Goal: Task Accomplishment & Management: Manage account settings

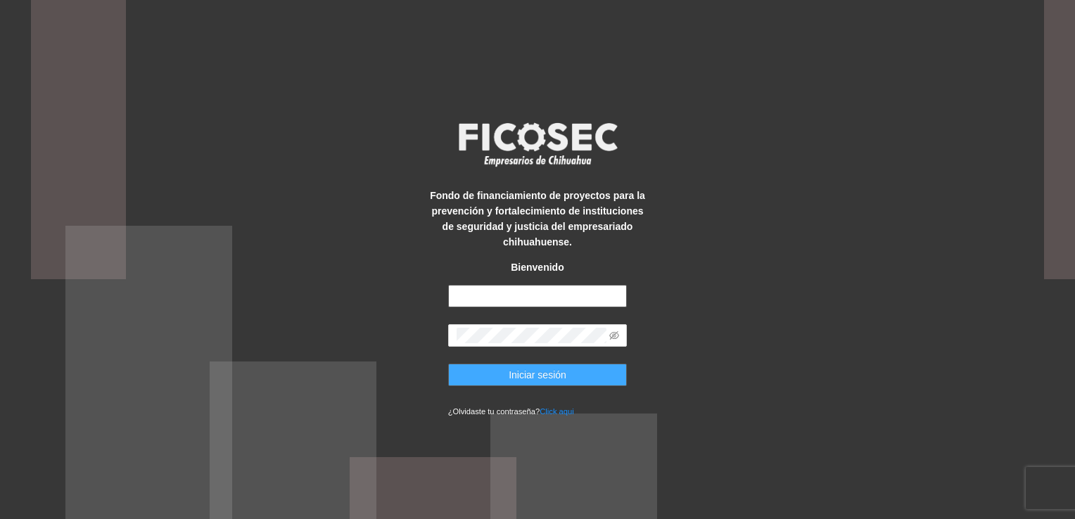
type input "**********"
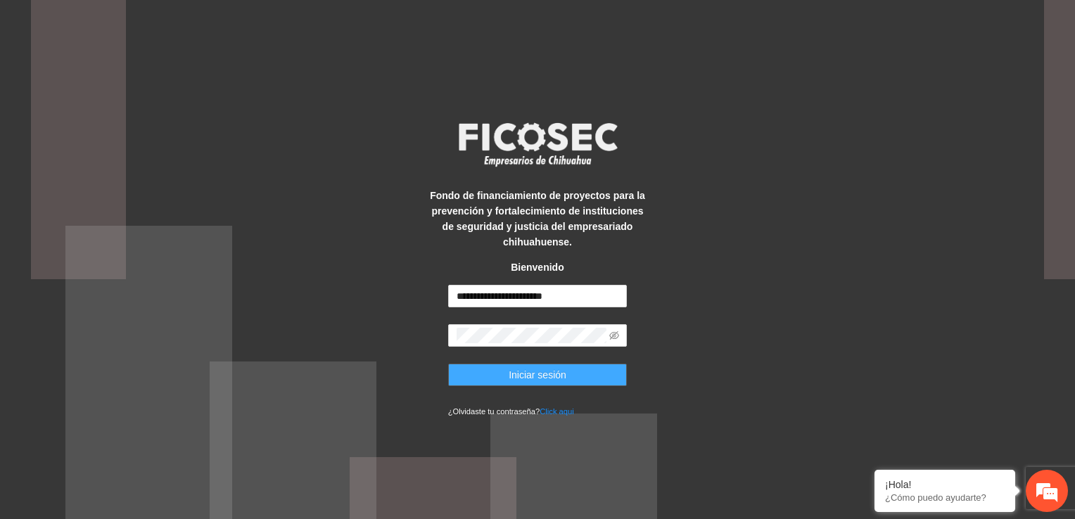
click at [568, 376] on button "Iniciar sesión" at bounding box center [537, 375] width 179 height 23
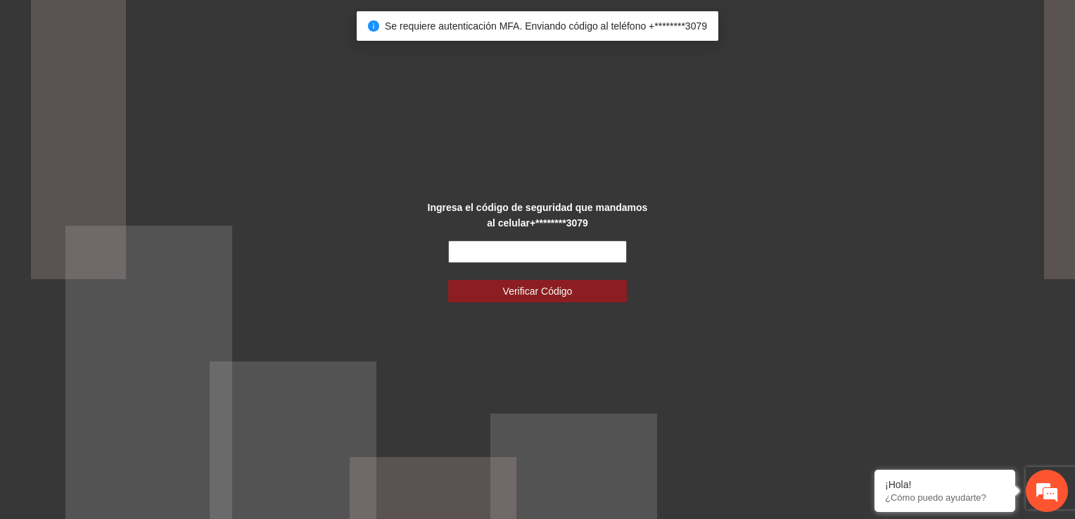
click at [487, 249] on input "text" at bounding box center [537, 252] width 179 height 23
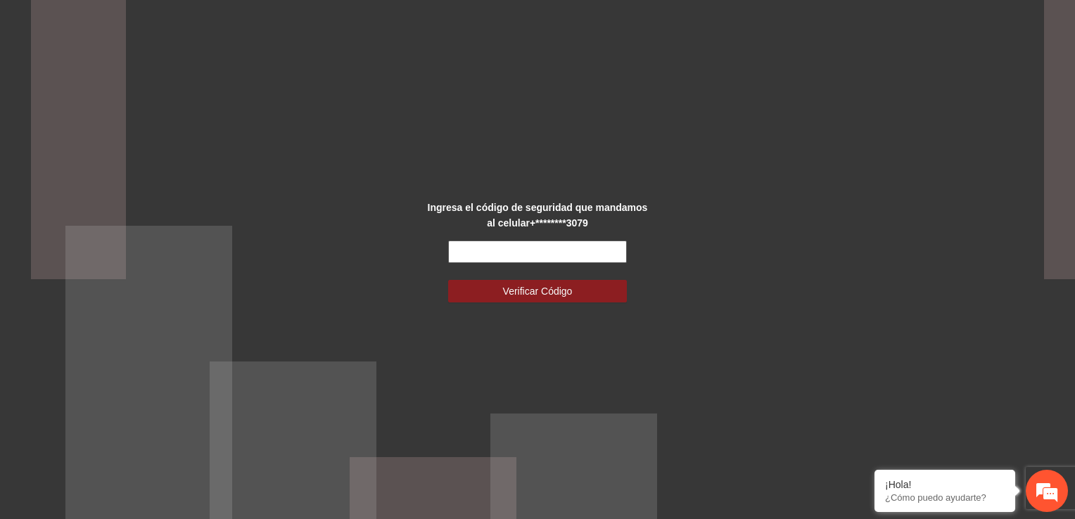
click at [471, 250] on input "text" at bounding box center [537, 252] width 179 height 23
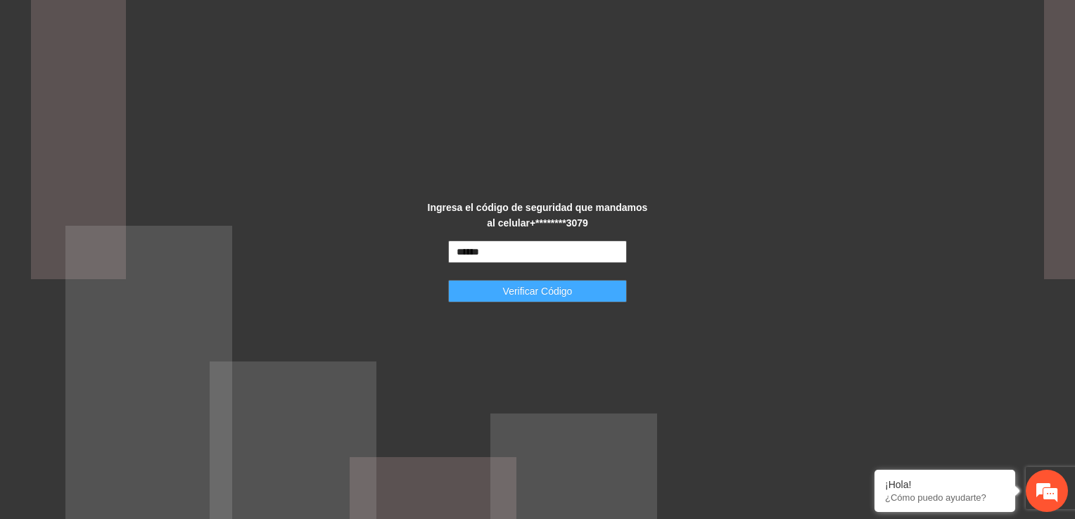
type input "******"
click at [510, 290] on span "Verificar Código" at bounding box center [538, 290] width 70 height 15
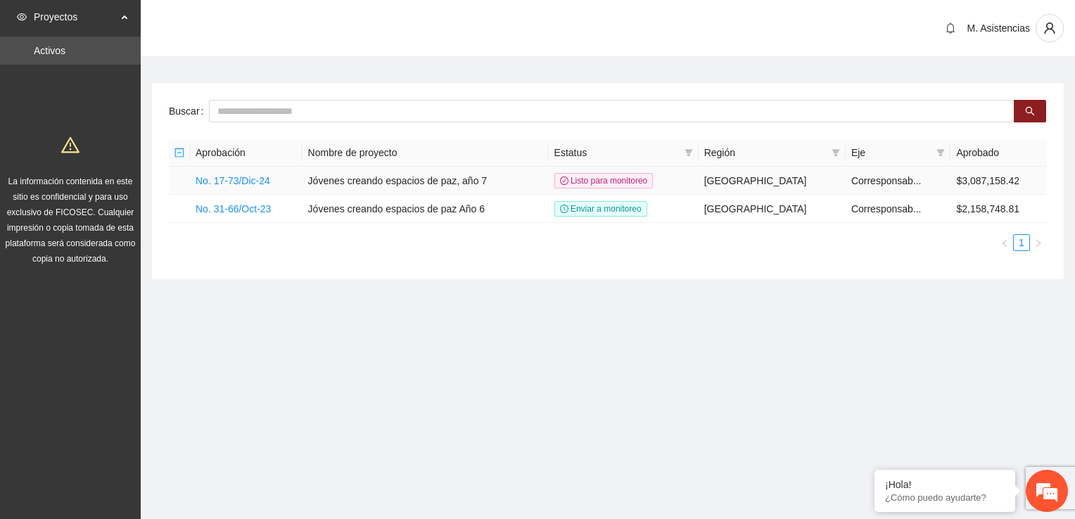
click at [371, 184] on td "Jóvenes creando espacios de paz, año 7" at bounding box center [425, 181] width 246 height 28
click at [268, 178] on link "No. 17-73/Dic-24" at bounding box center [233, 180] width 75 height 11
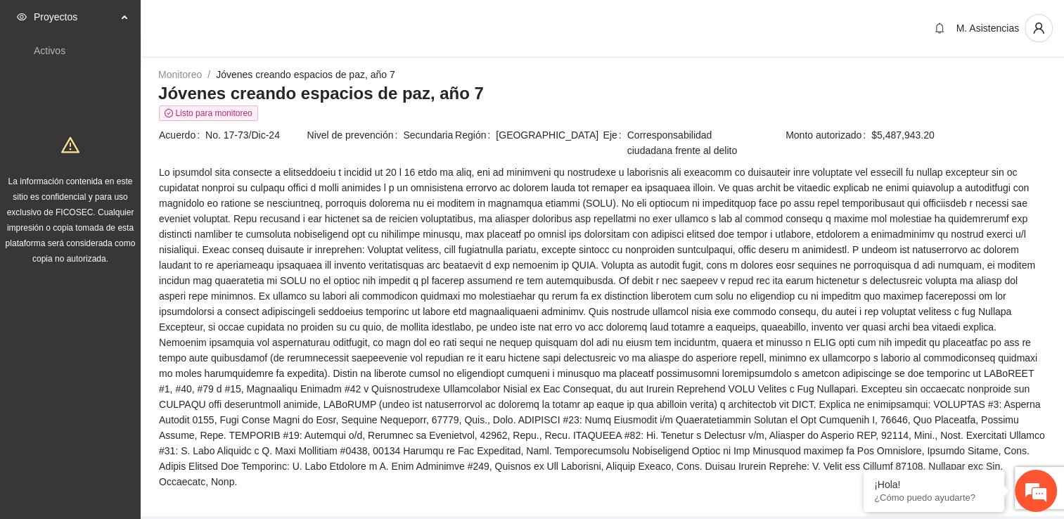
scroll to position [906, 0]
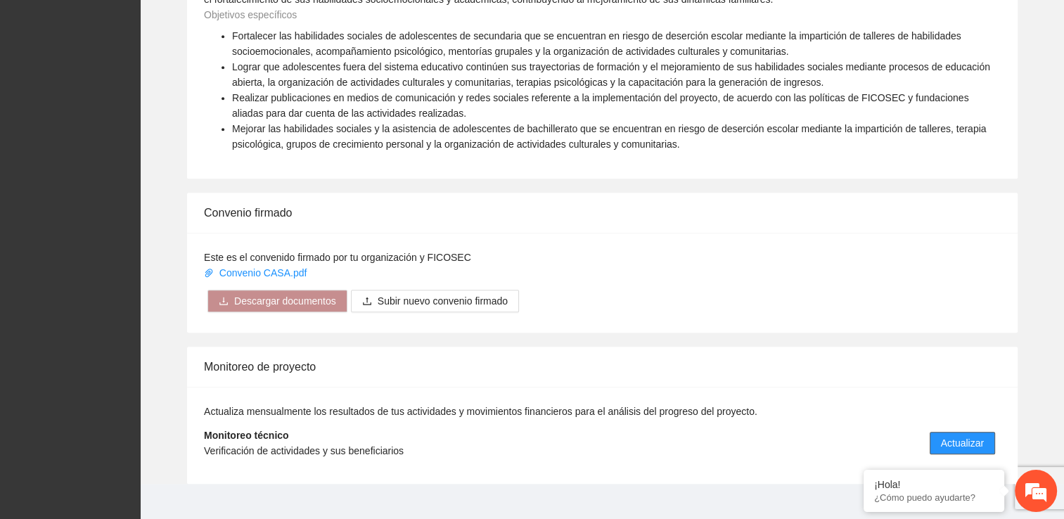
click at [961, 435] on span "Actualizar" at bounding box center [962, 442] width 43 height 15
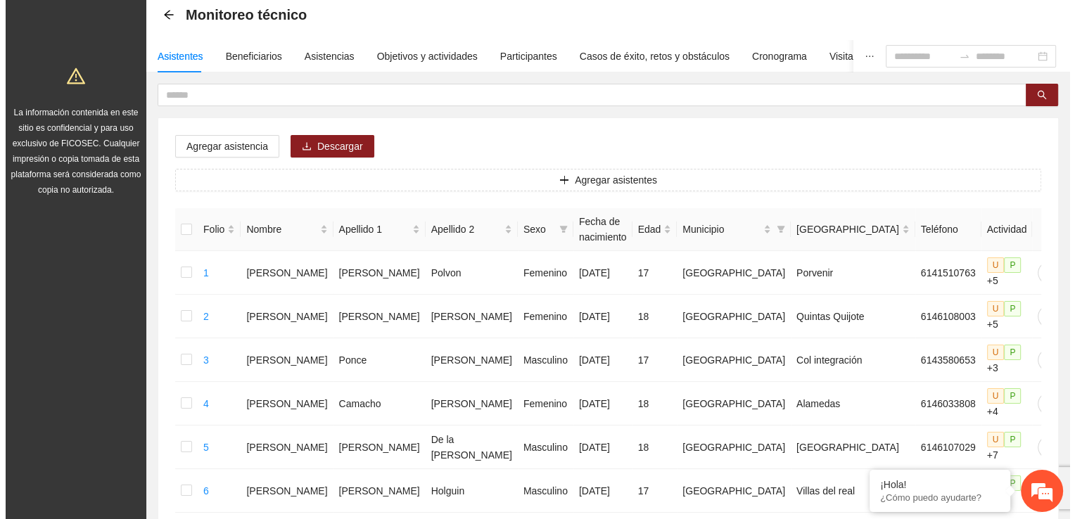
scroll to position [76, 0]
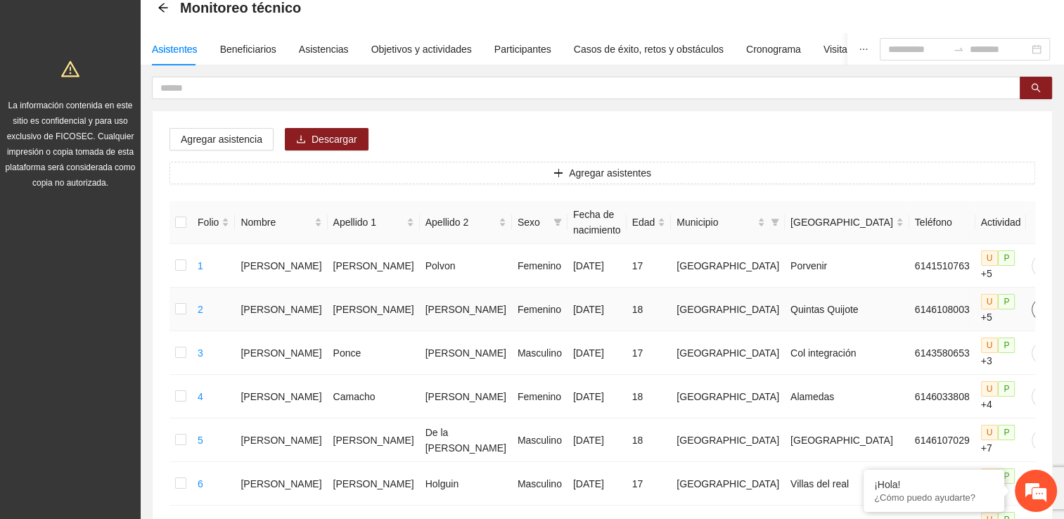
click at [1037, 304] on icon "edit" at bounding box center [1042, 309] width 11 height 11
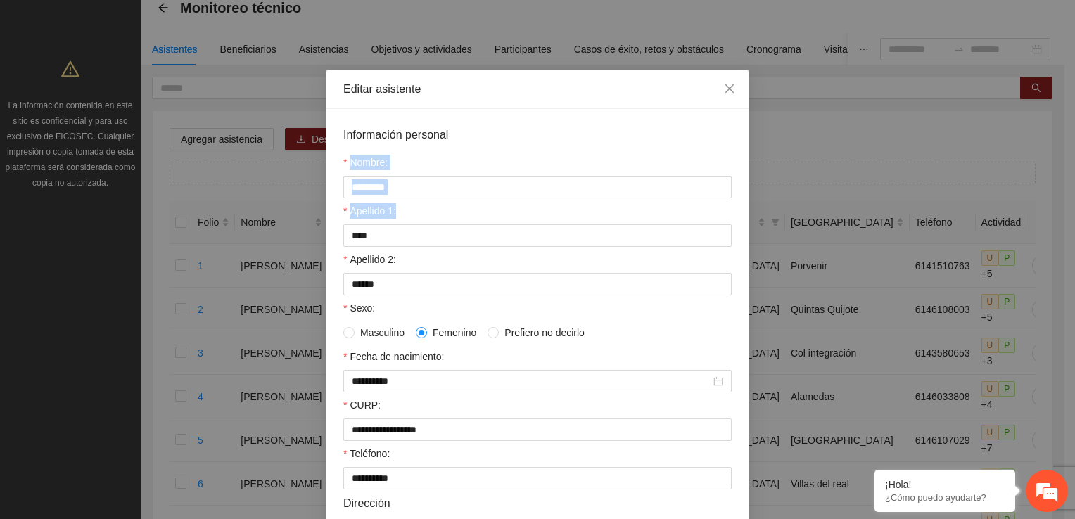
drag, startPoint x: 1061, startPoint y: 139, endPoint x: 1064, endPoint y: 207, distance: 67.6
click at [1064, 207] on div "**********" at bounding box center [537, 259] width 1075 height 519
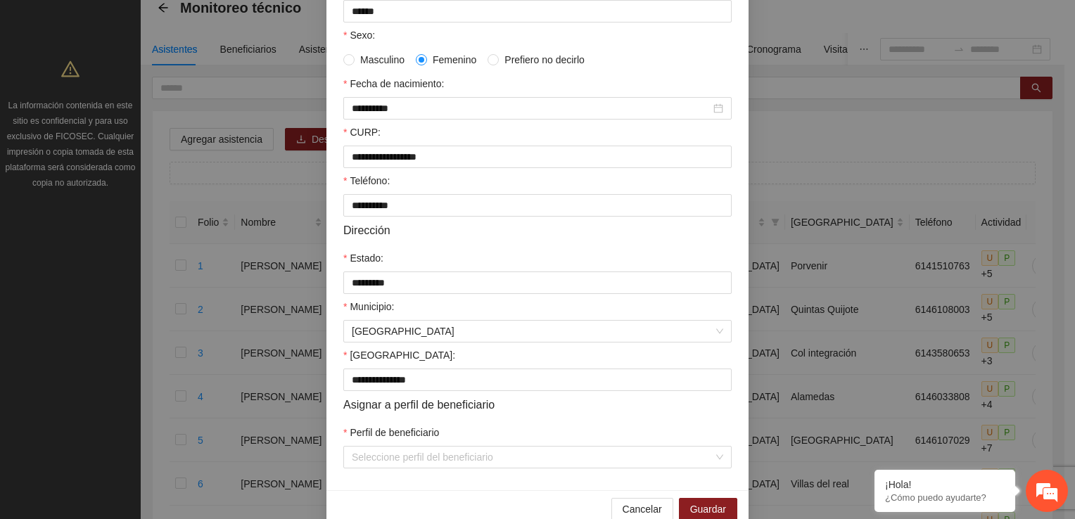
scroll to position [304, 0]
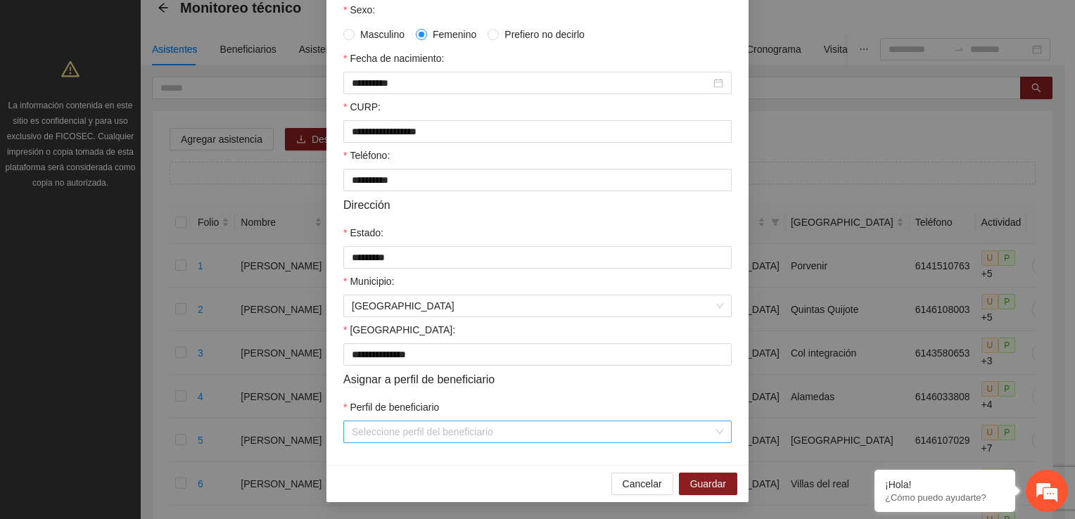
click at [712, 435] on div "Seleccione perfil del beneficiario" at bounding box center [537, 432] width 388 height 23
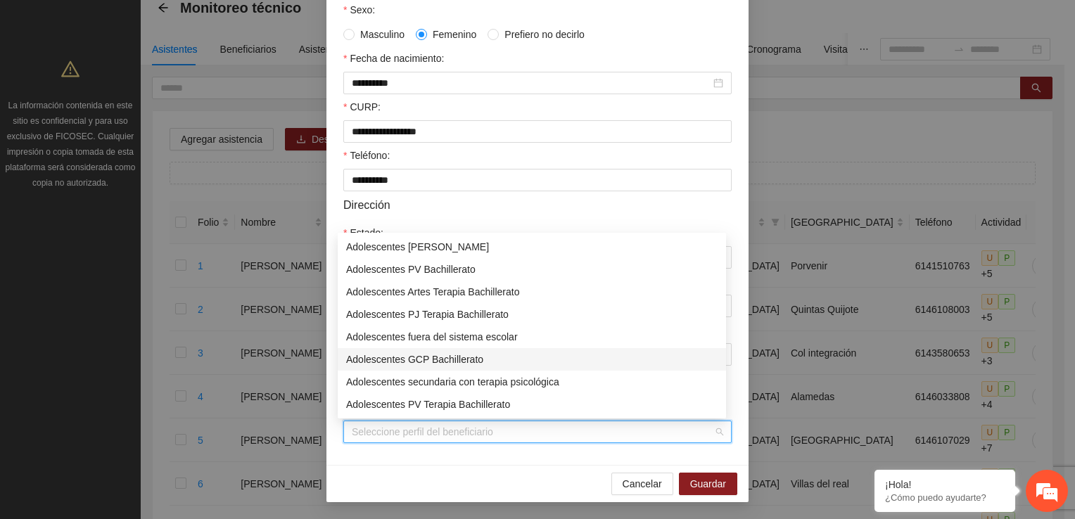
scroll to position [70, 0]
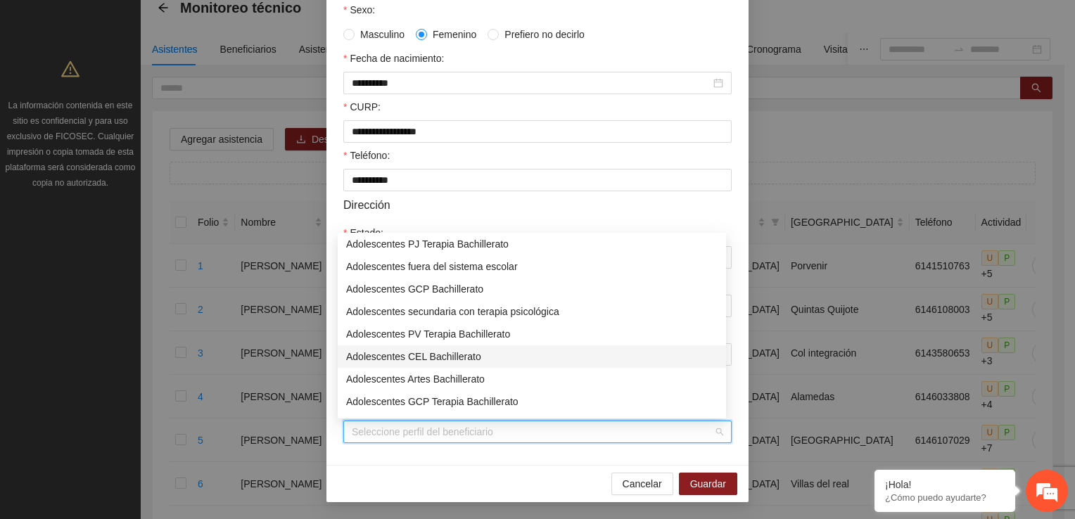
click at [466, 359] on div "Adolescentes CEL Bachillerato" at bounding box center [531, 356] width 371 height 15
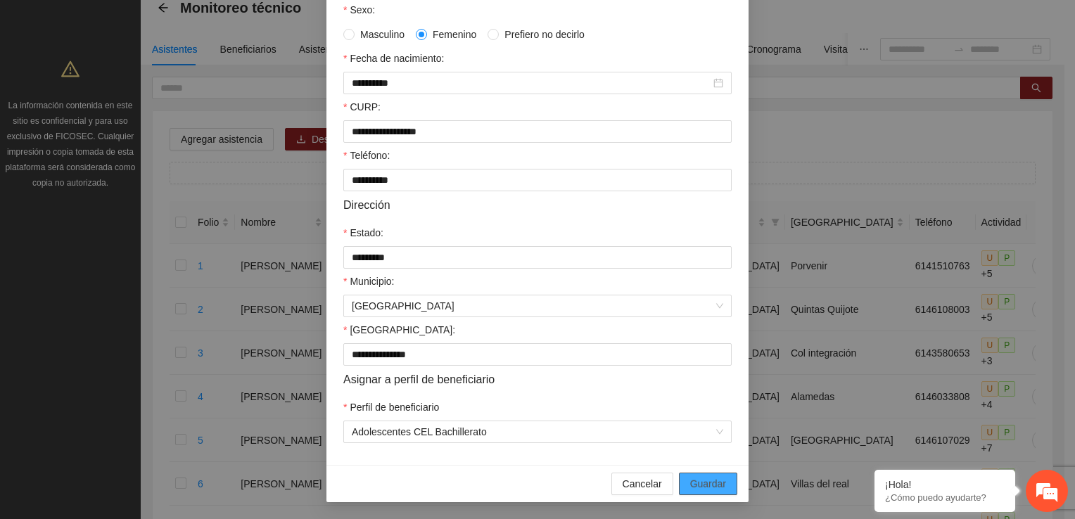
click at [712, 479] on span "Guardar" at bounding box center [708, 483] width 36 height 15
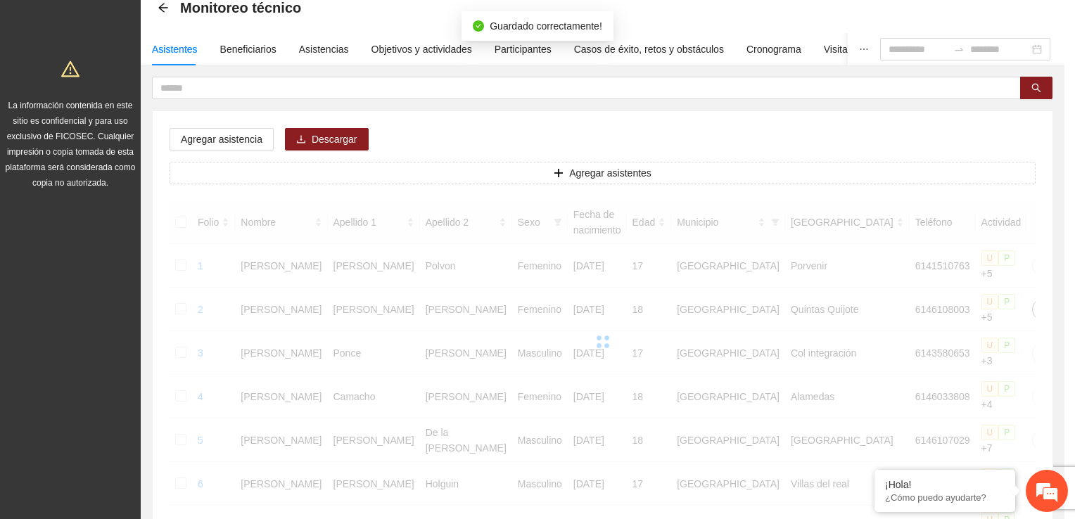
scroll to position [0, 0]
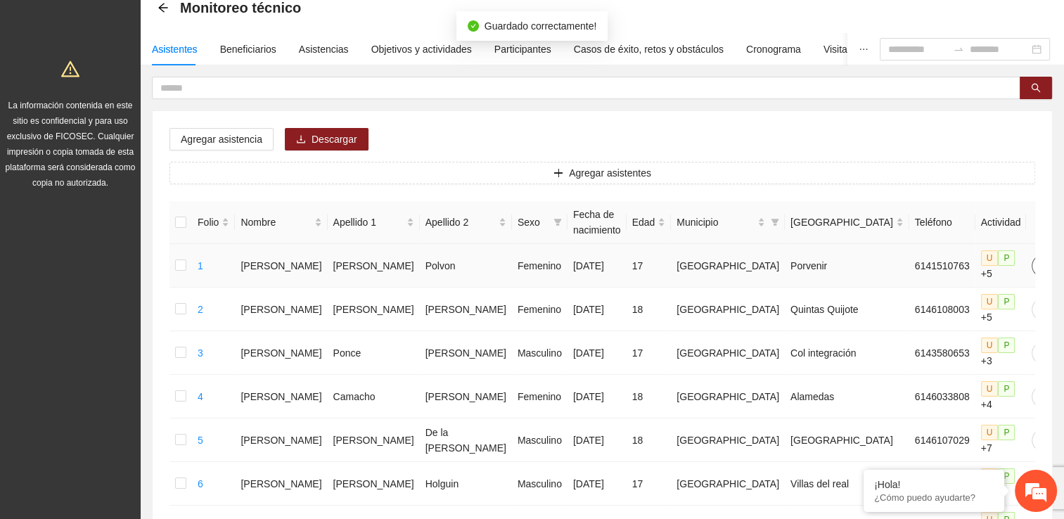
click at [1037, 260] on icon "edit" at bounding box center [1042, 265] width 11 height 11
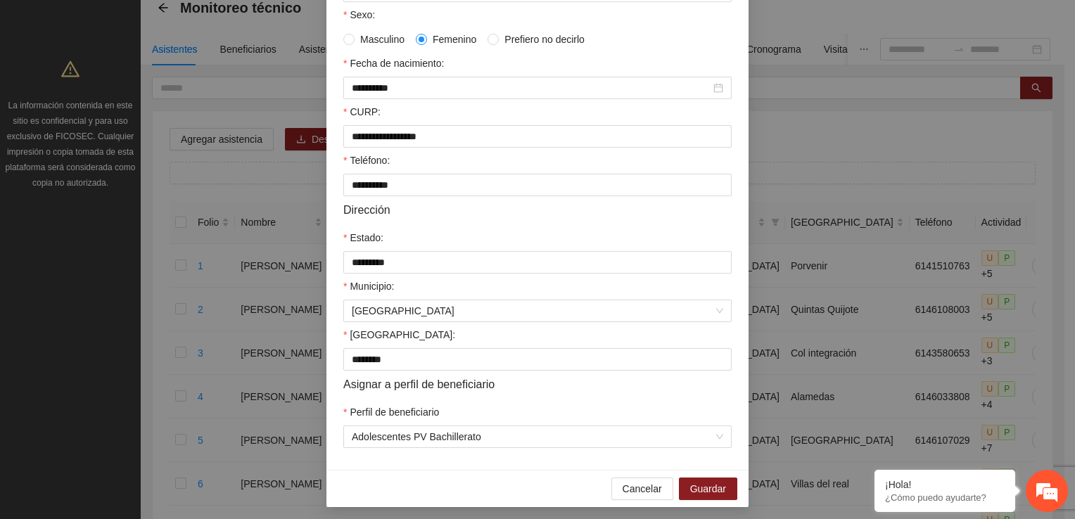
scroll to position [290, 0]
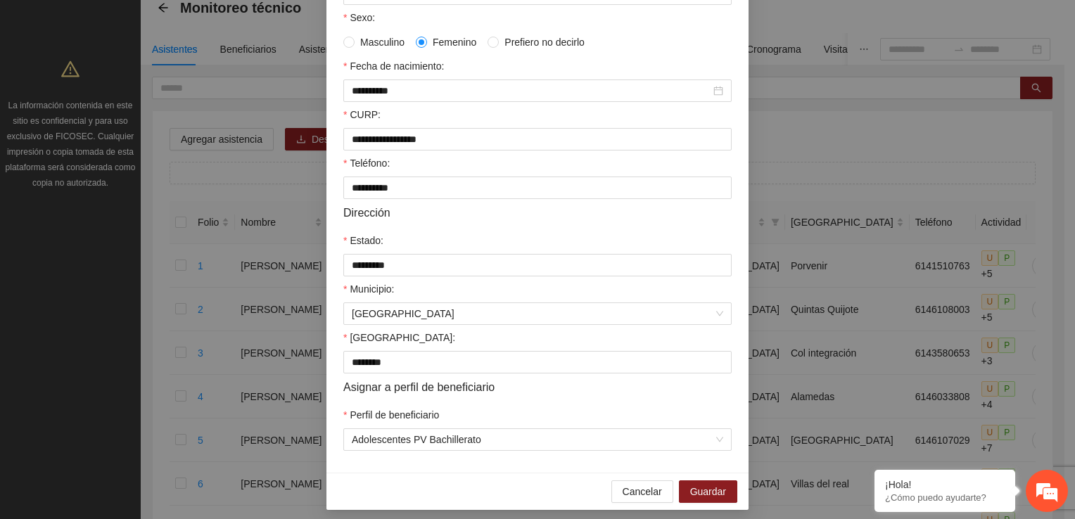
click at [908, 190] on div "**********" at bounding box center [537, 259] width 1075 height 519
click at [704, 495] on span "Guardar" at bounding box center [708, 491] width 36 height 15
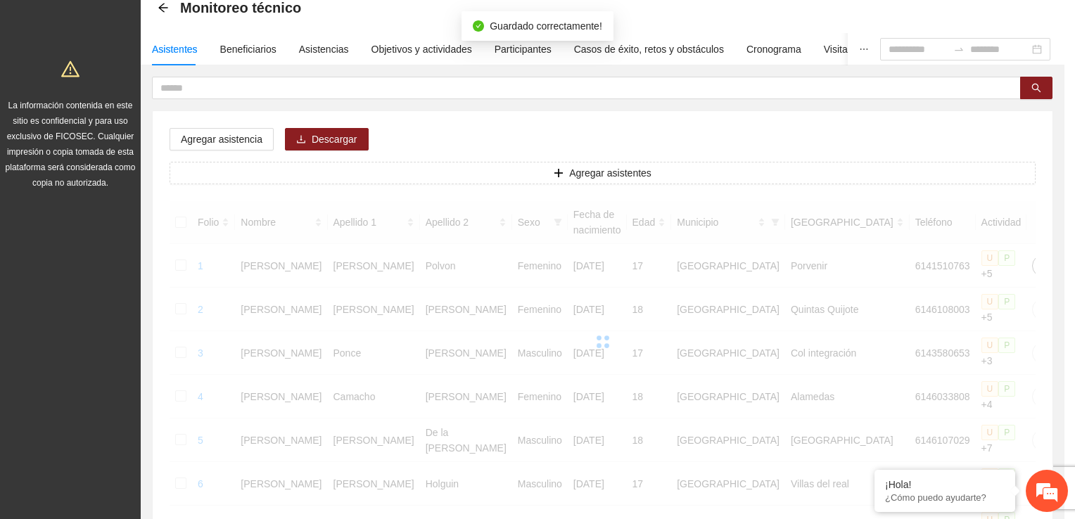
scroll to position [0, 0]
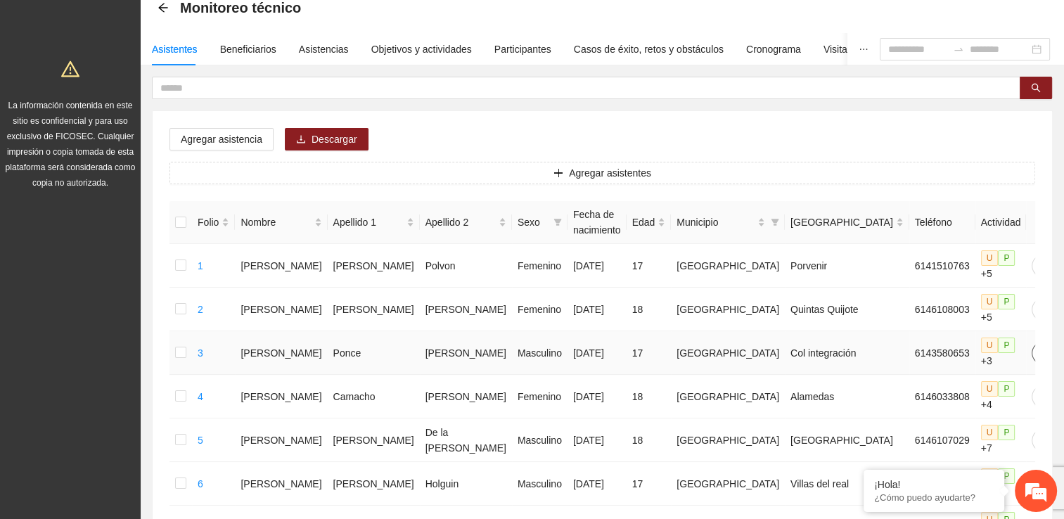
click at [1037, 347] on icon "edit" at bounding box center [1042, 352] width 11 height 11
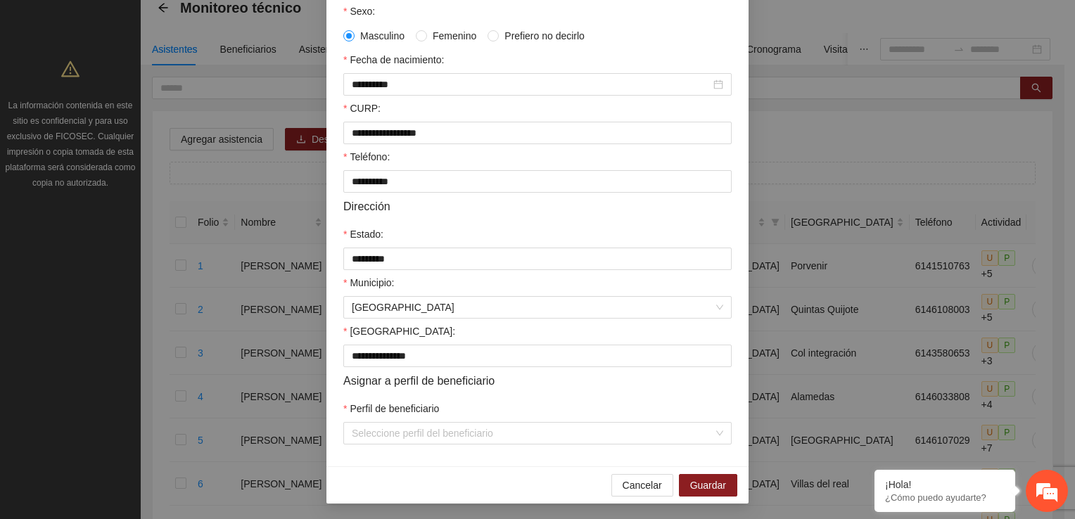
scroll to position [298, 0]
click at [718, 442] on div "Seleccione perfil del beneficiario" at bounding box center [537, 432] width 388 height 23
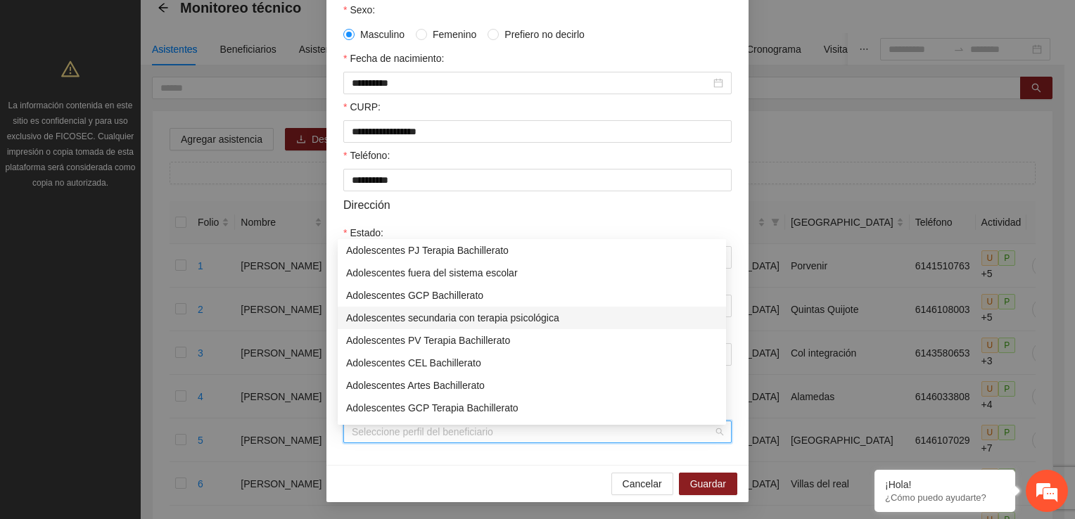
scroll to position [113, 0]
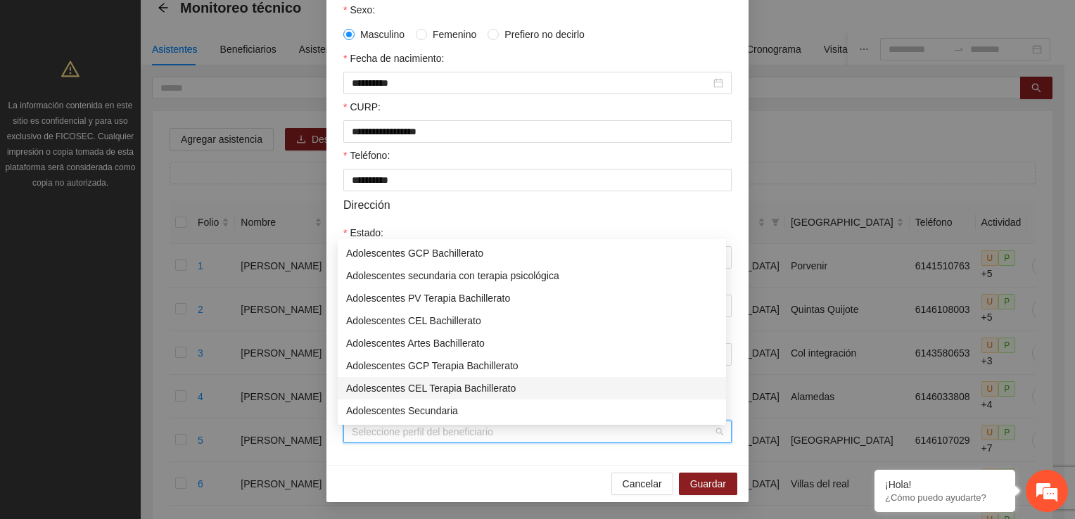
click at [514, 387] on div "Adolescentes CEL Terapia Bachillerato" at bounding box center [531, 387] width 371 height 15
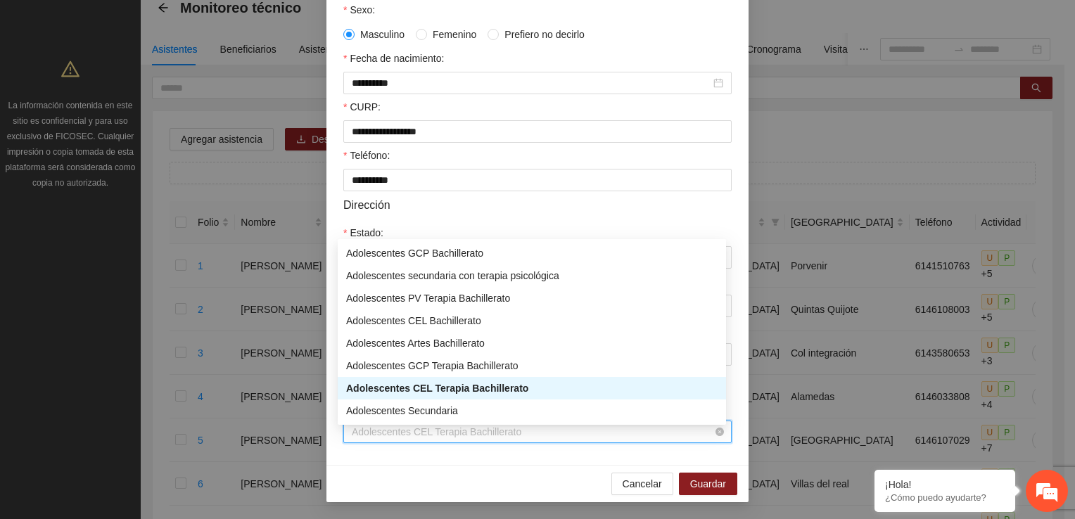
click at [716, 429] on span "Adolescentes CEL Terapia Bachillerato" at bounding box center [537, 431] width 371 height 21
click at [471, 325] on div "Adolescentes CEL Bachillerato" at bounding box center [531, 320] width 371 height 15
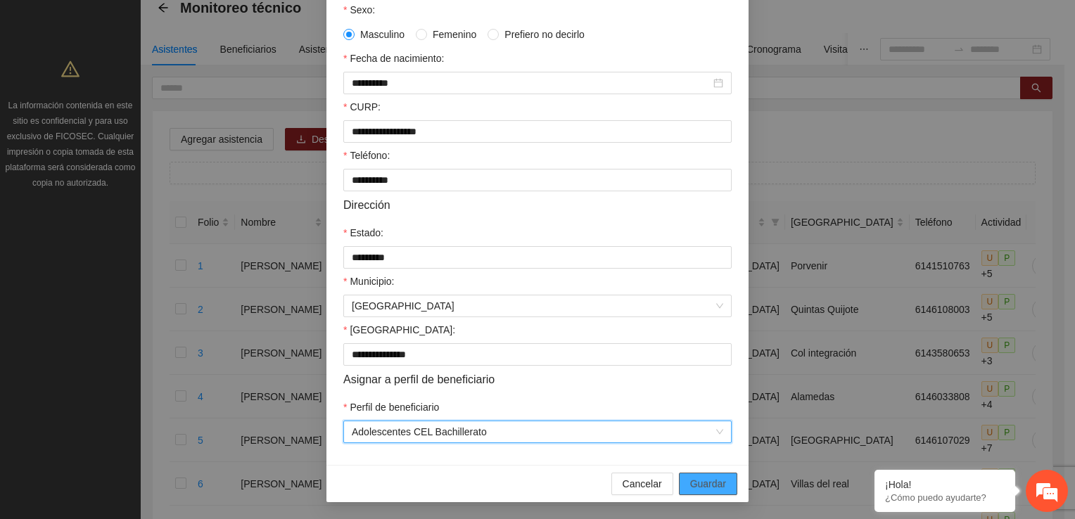
click at [690, 486] on span "Guardar" at bounding box center [708, 483] width 36 height 15
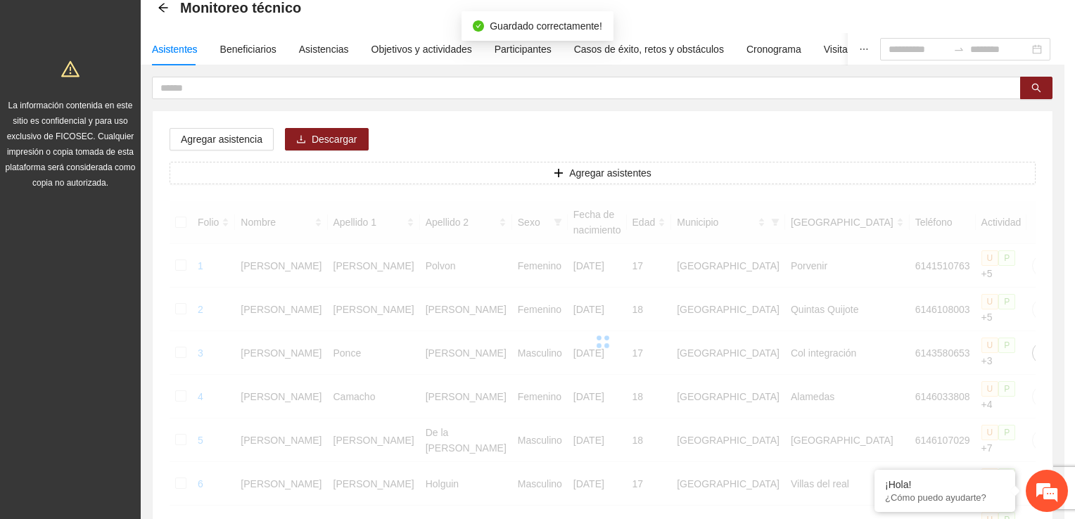
scroll to position [0, 0]
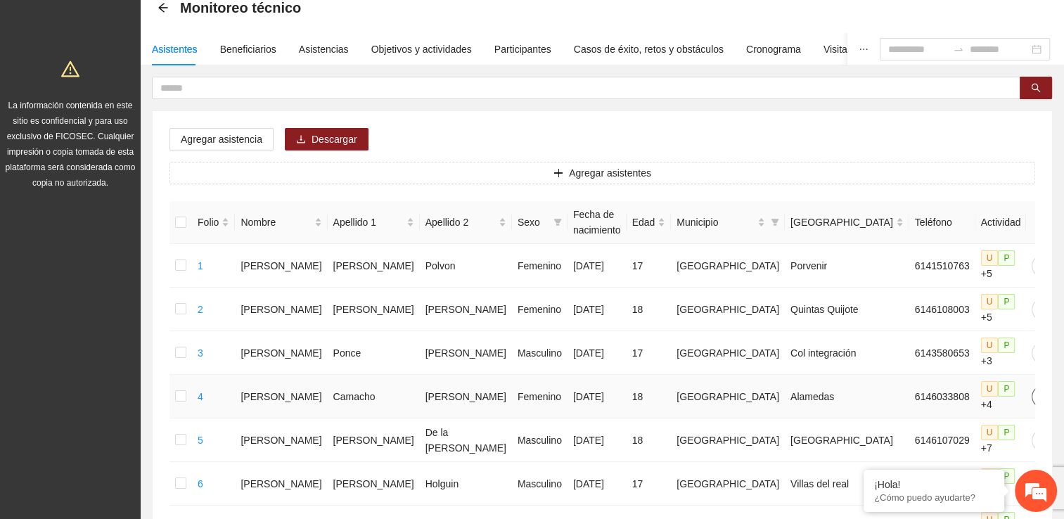
click at [1038, 391] on icon "edit" at bounding box center [1043, 396] width 10 height 10
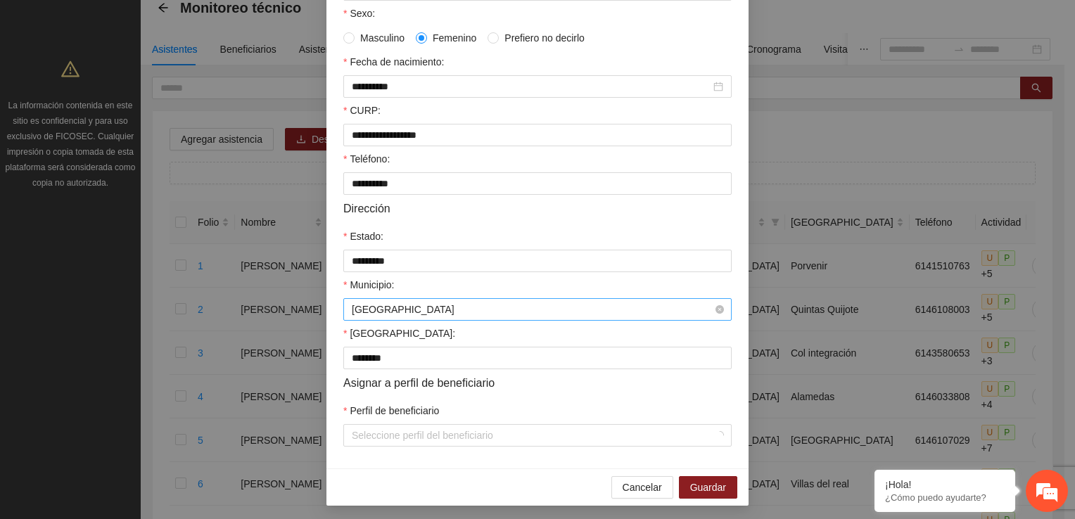
scroll to position [304, 0]
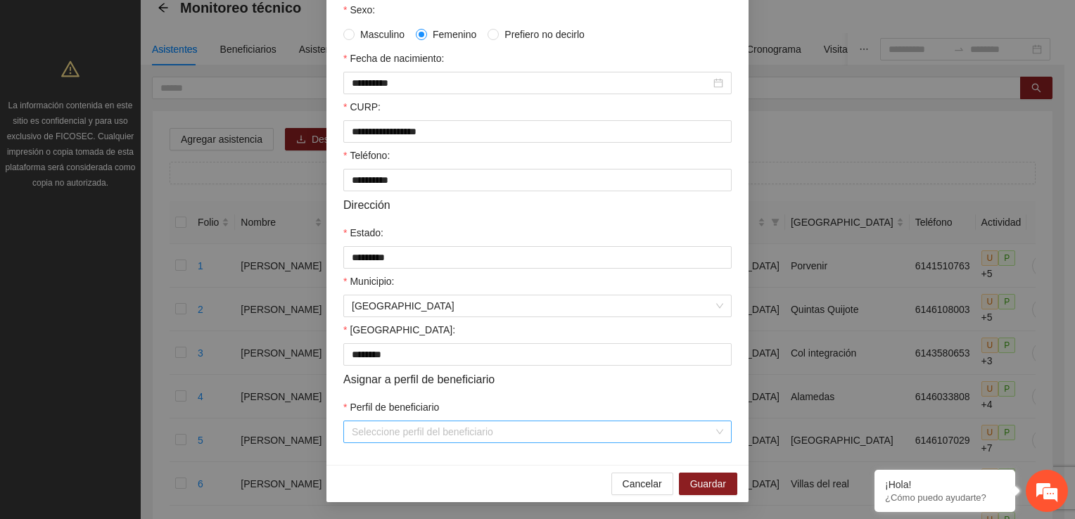
click at [718, 432] on div "Seleccione perfil del beneficiario" at bounding box center [537, 432] width 388 height 23
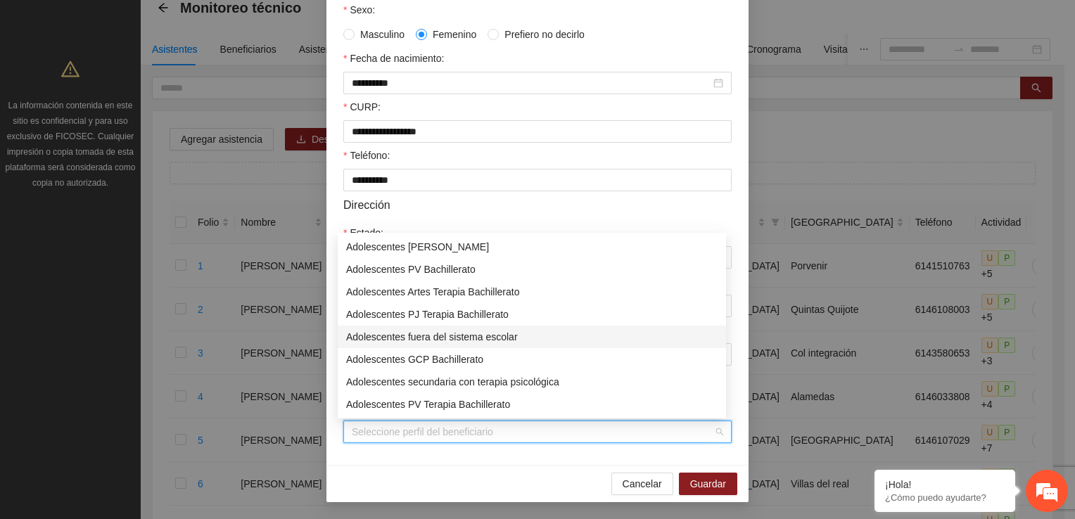
scroll to position [70, 0]
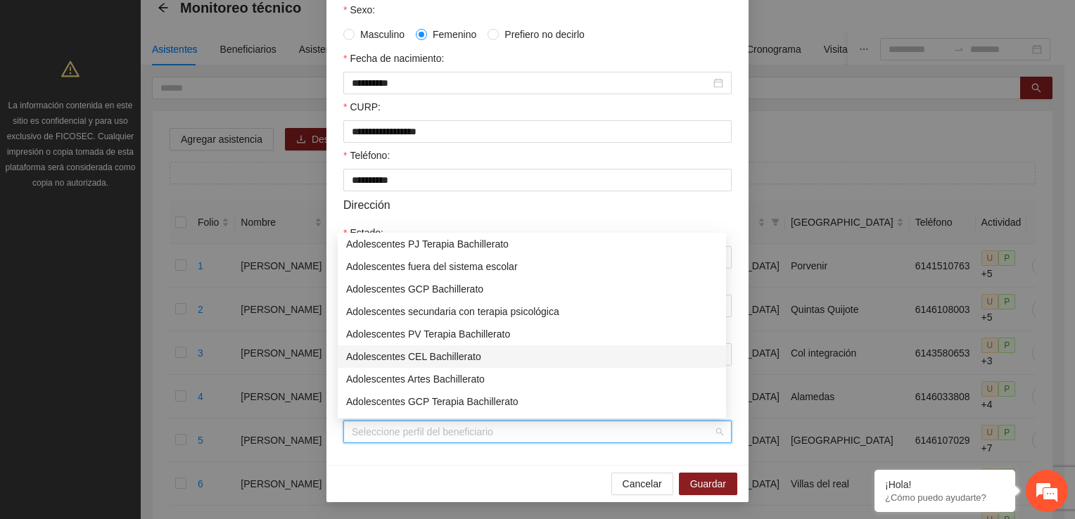
click at [473, 353] on div "Adolescentes CEL Bachillerato" at bounding box center [531, 356] width 371 height 15
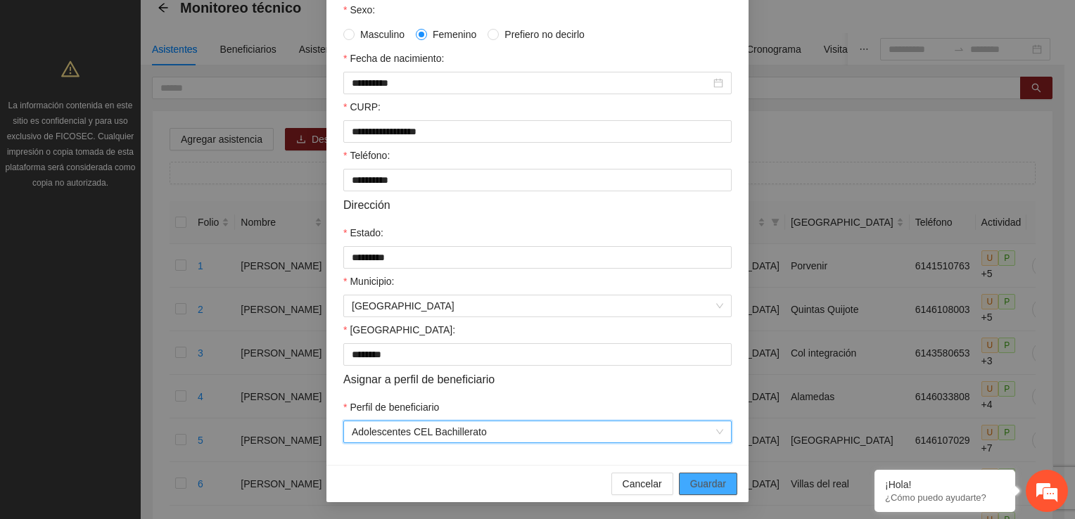
click at [715, 487] on span "Guardar" at bounding box center [708, 483] width 36 height 15
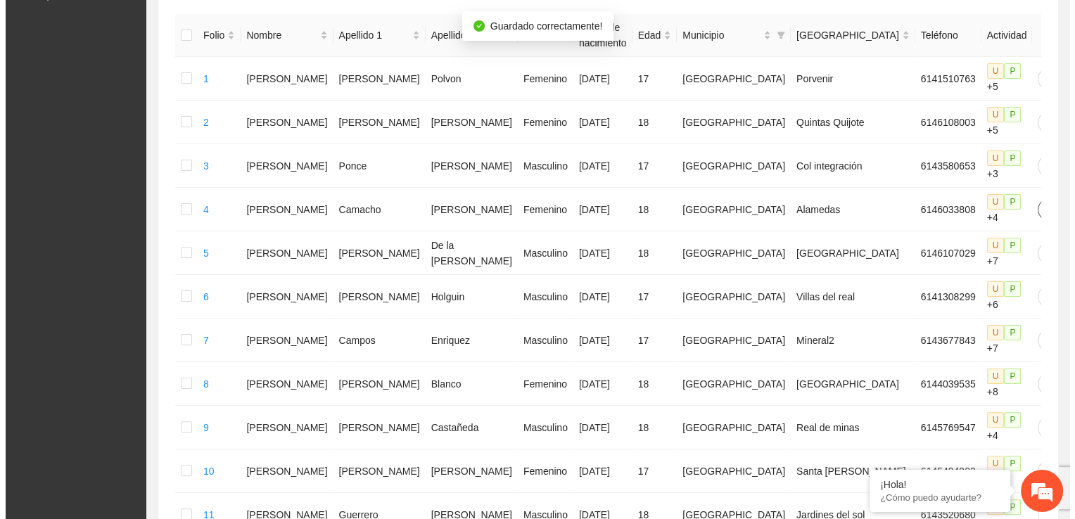
scroll to position [267, 0]
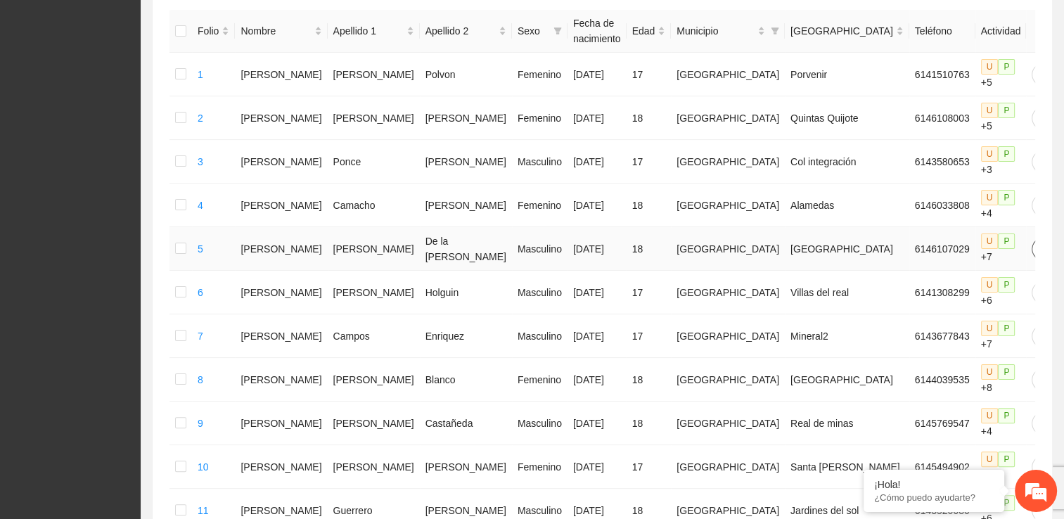
click at [1037, 243] on icon "edit" at bounding box center [1042, 248] width 11 height 11
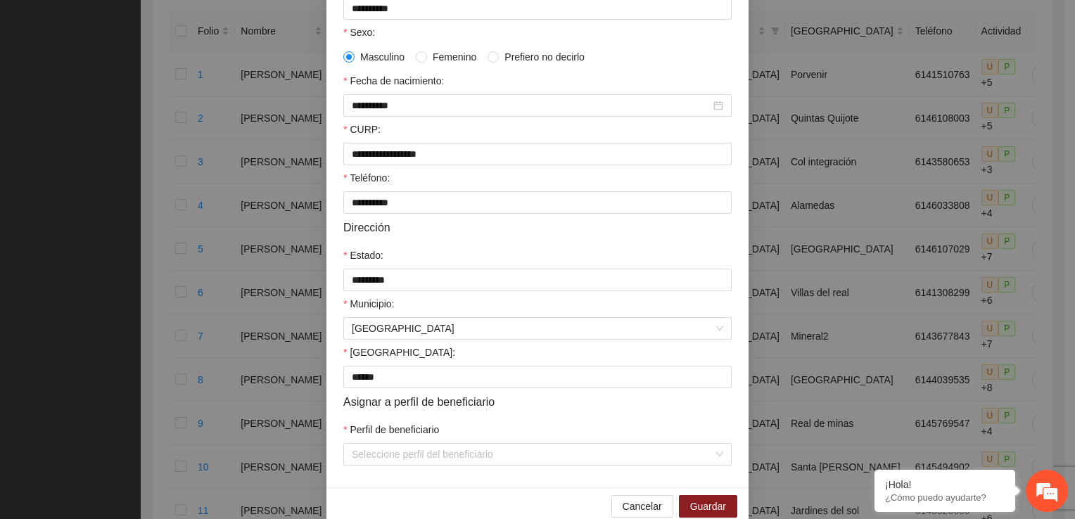
scroll to position [278, 0]
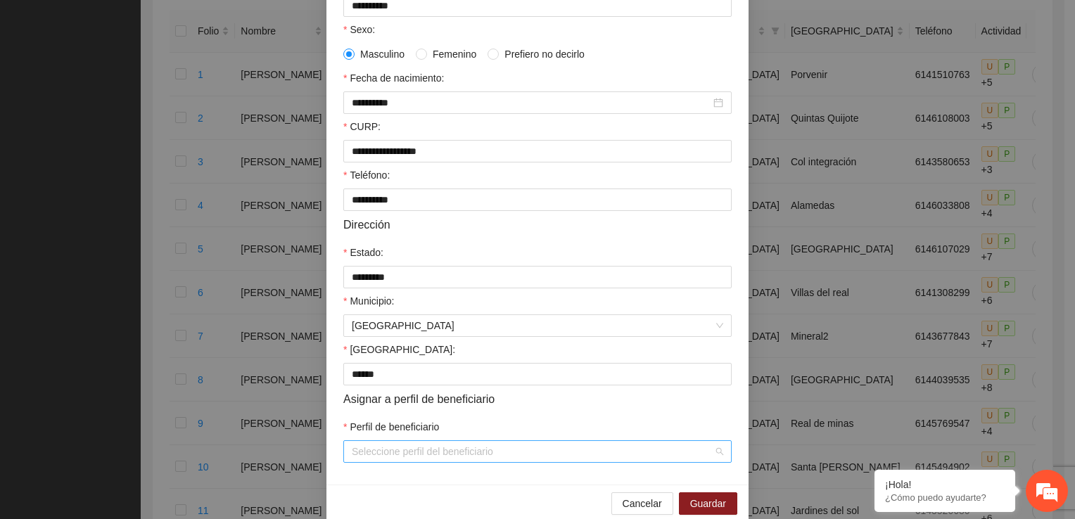
click at [715, 455] on div "Seleccione perfil del beneficiario" at bounding box center [537, 451] width 388 height 23
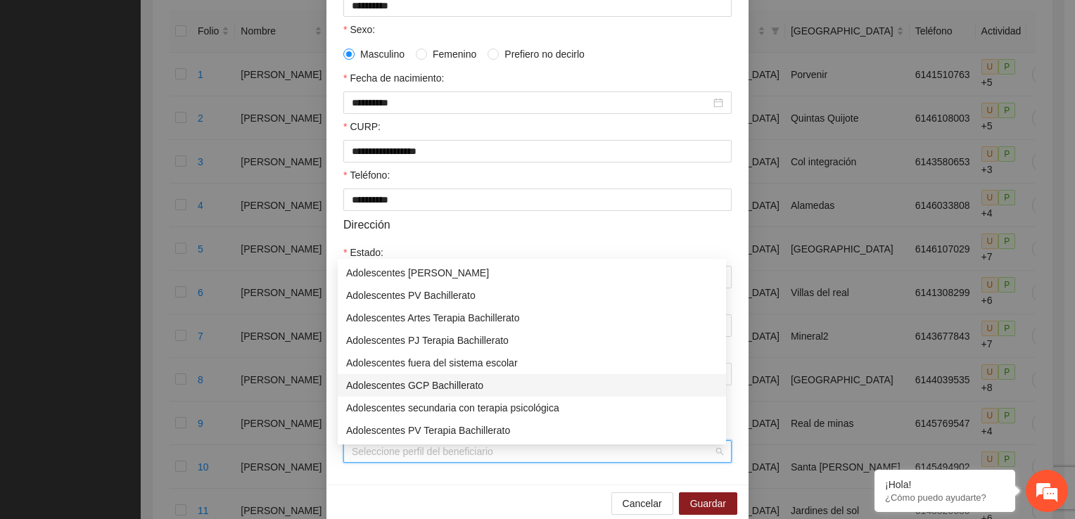
click at [514, 381] on div "Adolescentes GCP Bachillerato" at bounding box center [531, 385] width 371 height 15
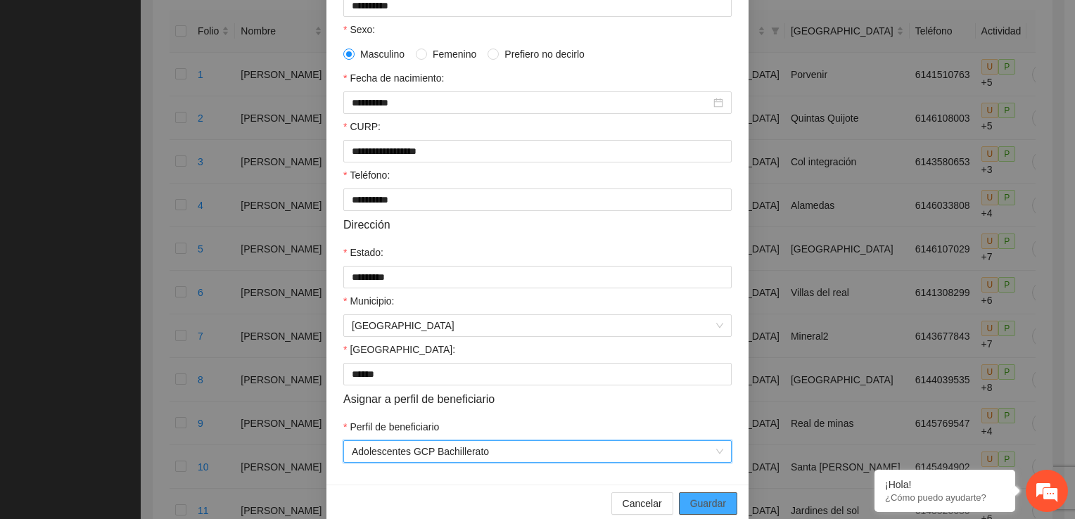
click at [718, 507] on span "Guardar" at bounding box center [708, 503] width 36 height 15
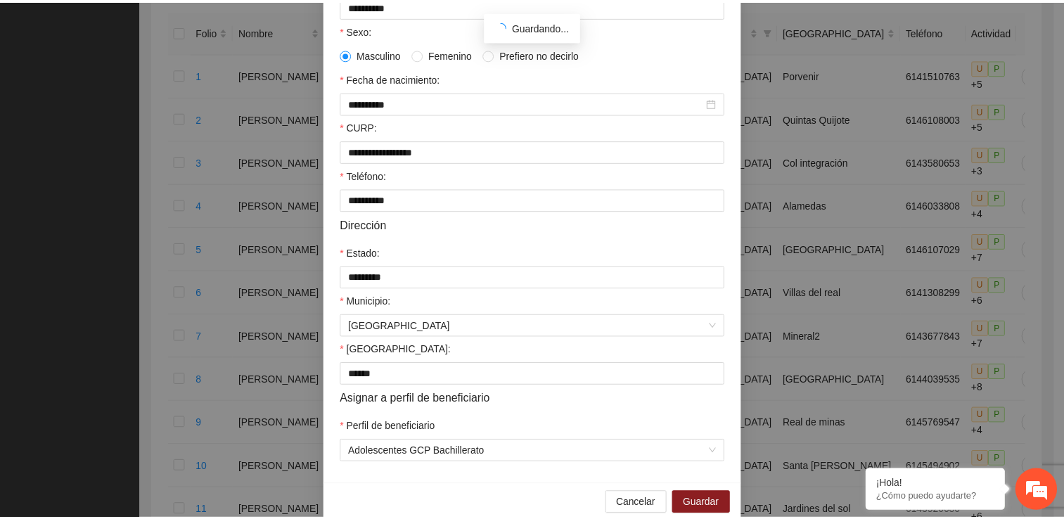
scroll to position [304, 0]
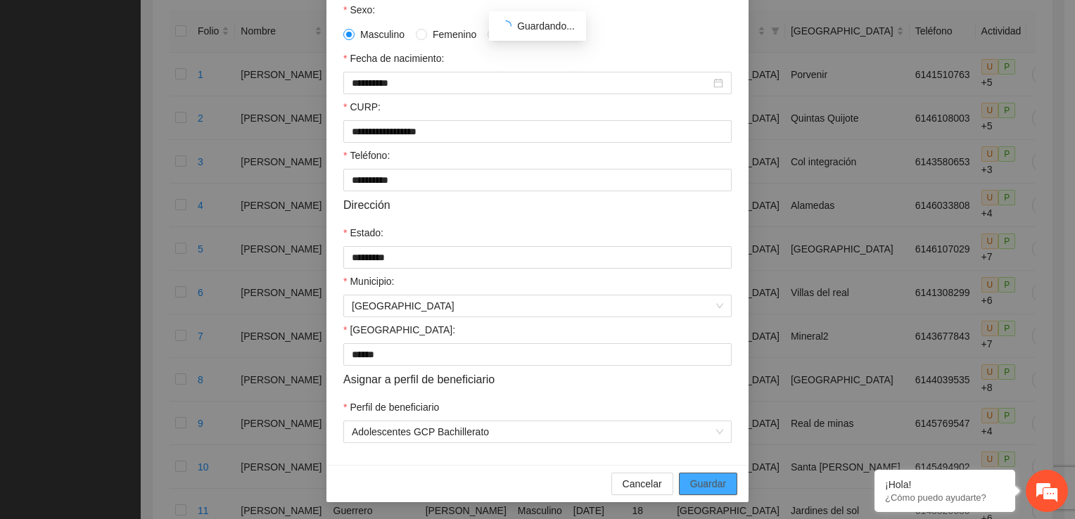
click at [705, 482] on span "Guardar" at bounding box center [708, 483] width 36 height 15
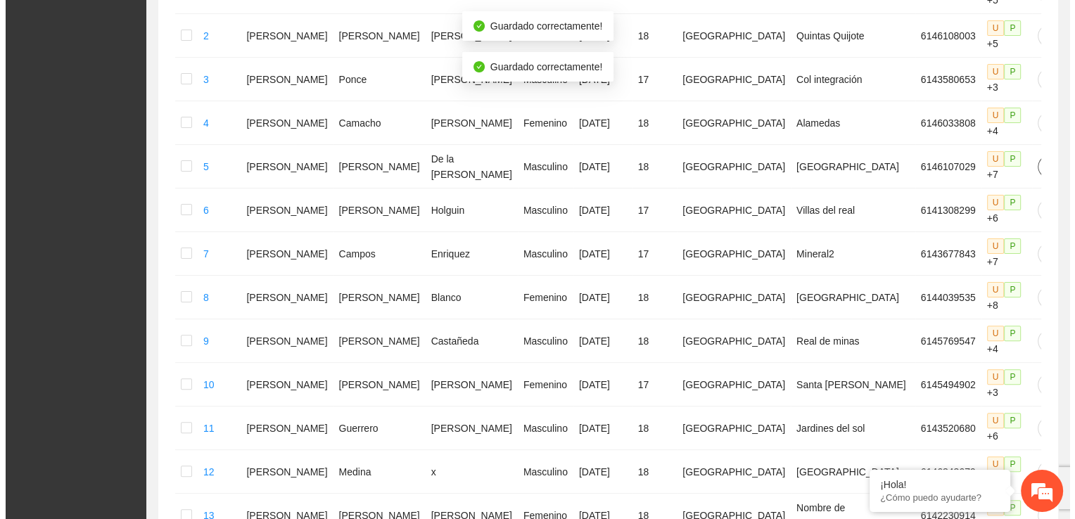
scroll to position [352, 0]
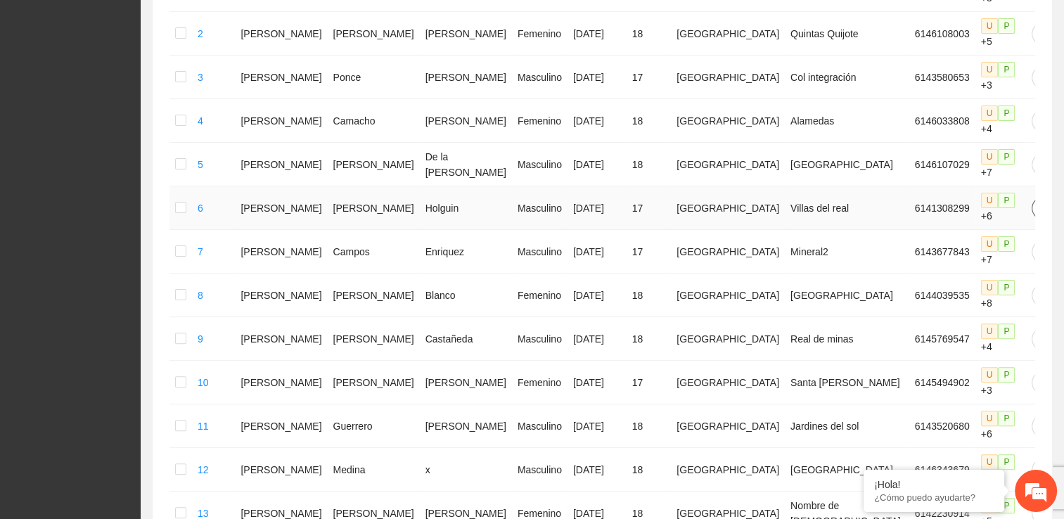
click at [1037, 203] on icon "edit" at bounding box center [1042, 208] width 11 height 11
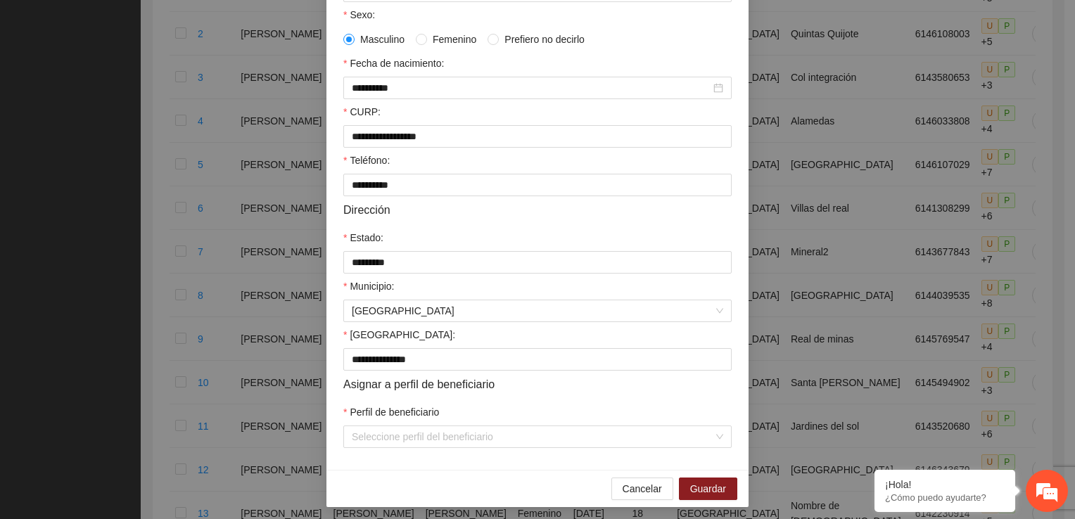
scroll to position [290, 0]
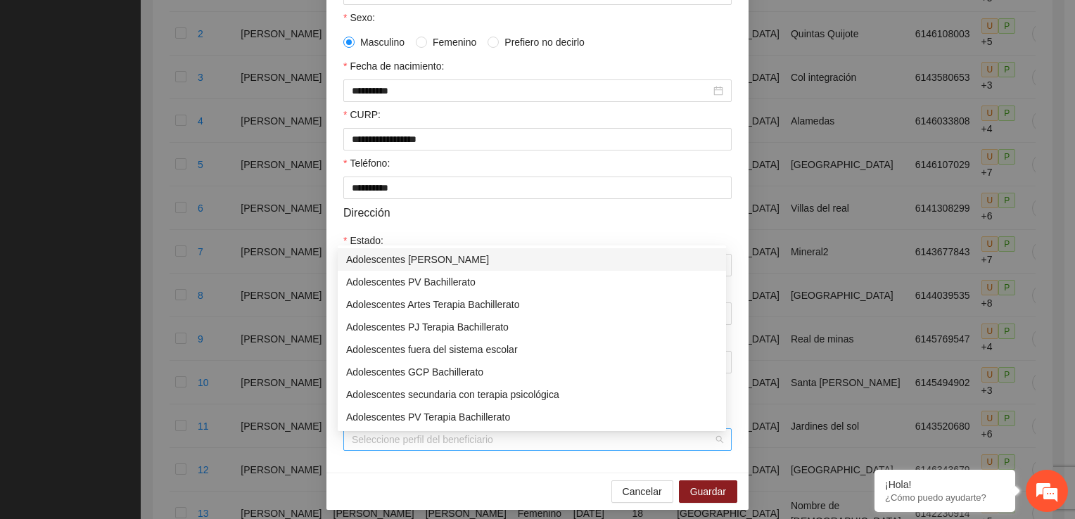
click at [719, 436] on div "Seleccione perfil del beneficiario" at bounding box center [537, 439] width 388 height 23
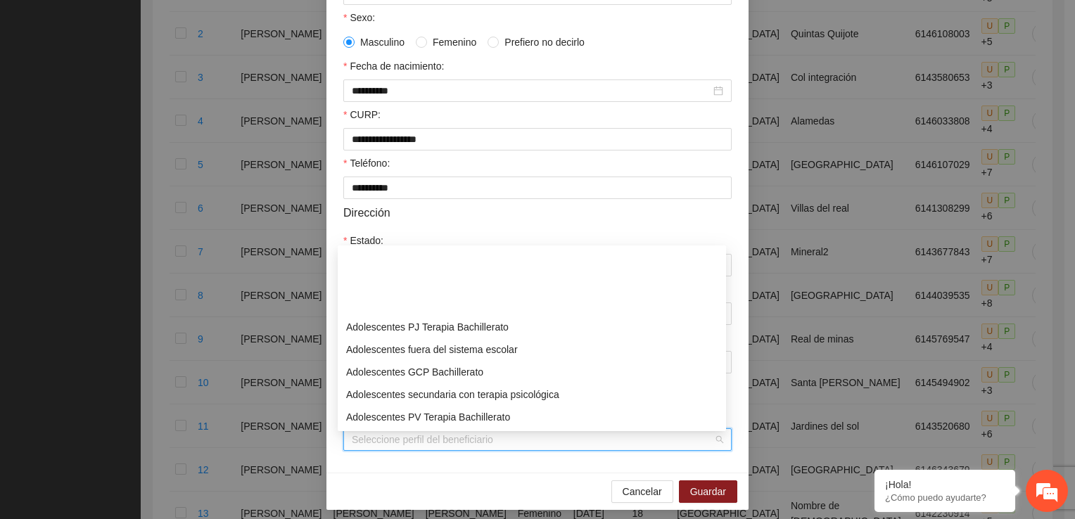
scroll to position [70, 0]
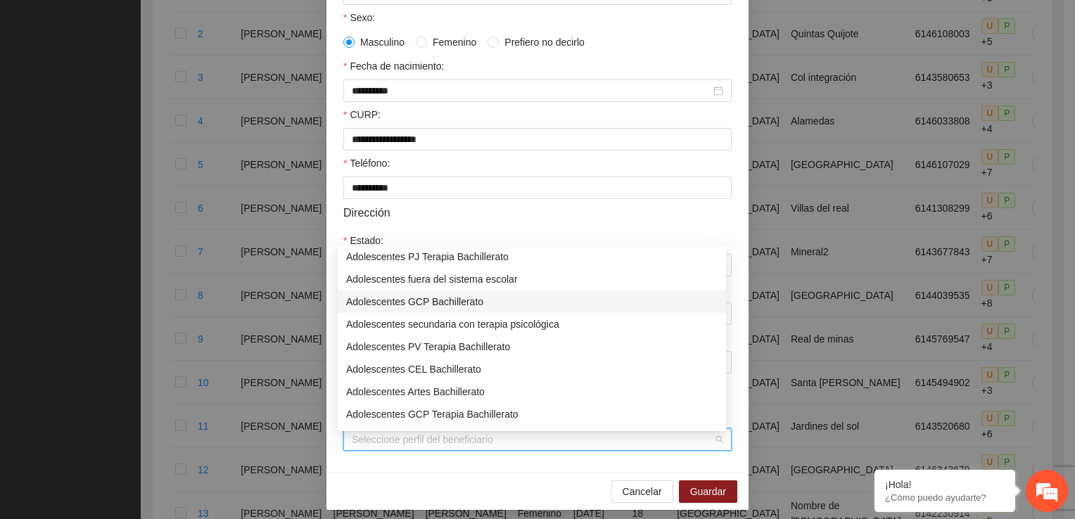
click at [433, 300] on div "Adolescentes GCP Bachillerato" at bounding box center [531, 301] width 371 height 15
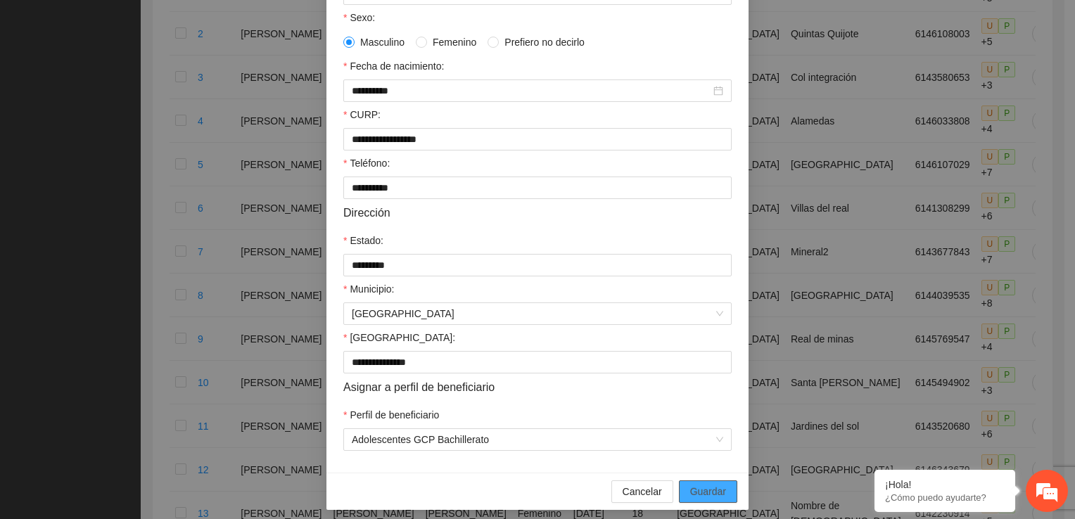
click at [726, 499] on button "Guardar" at bounding box center [708, 491] width 58 height 23
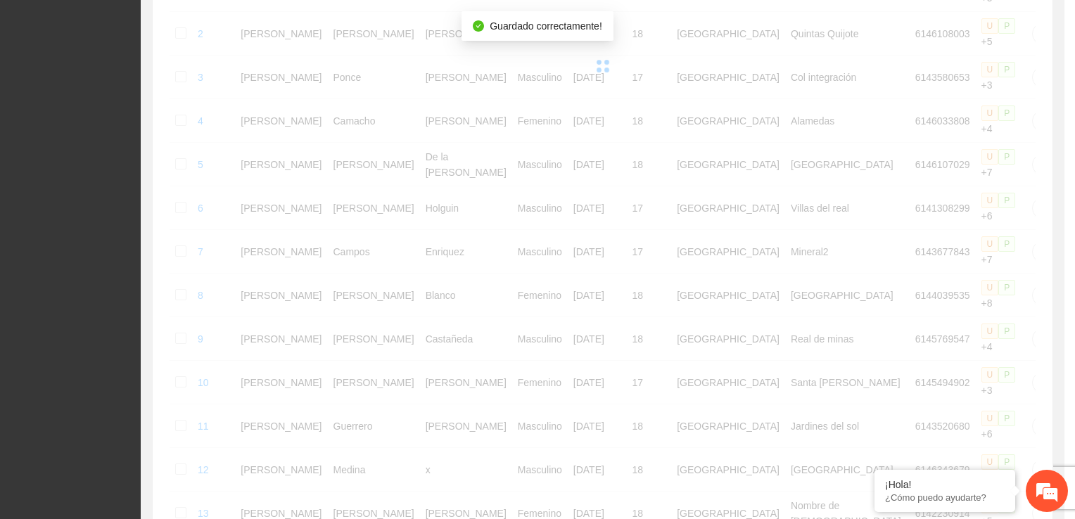
scroll to position [233, 0]
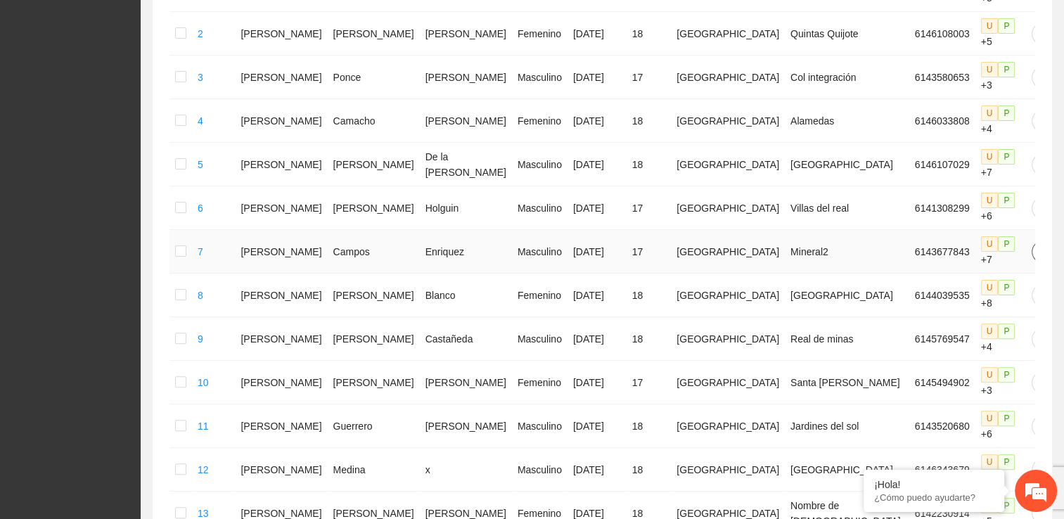
click at [1037, 246] on icon "edit" at bounding box center [1042, 251] width 11 height 11
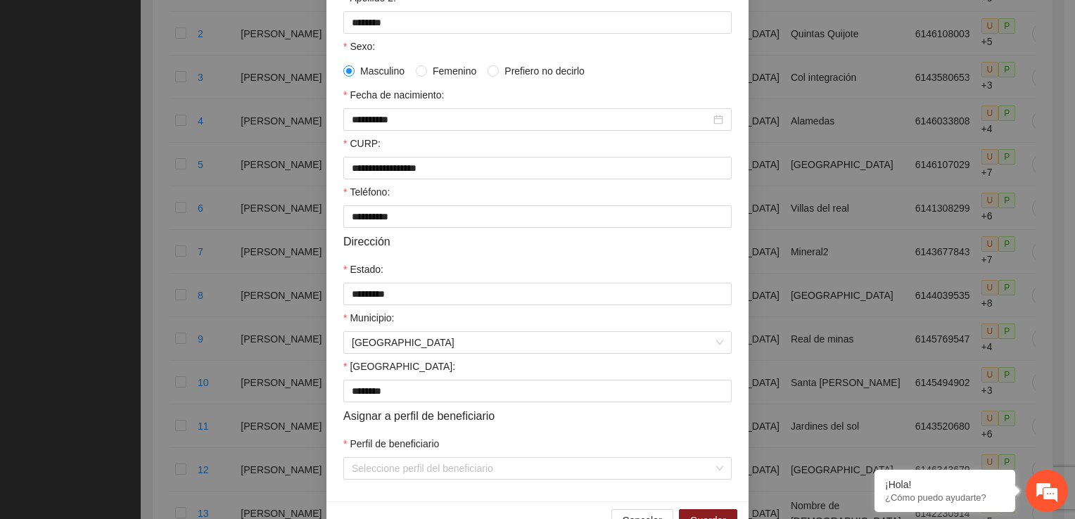
scroll to position [260, 0]
click at [710, 475] on div "Seleccione perfil del beneficiario" at bounding box center [537, 470] width 388 height 23
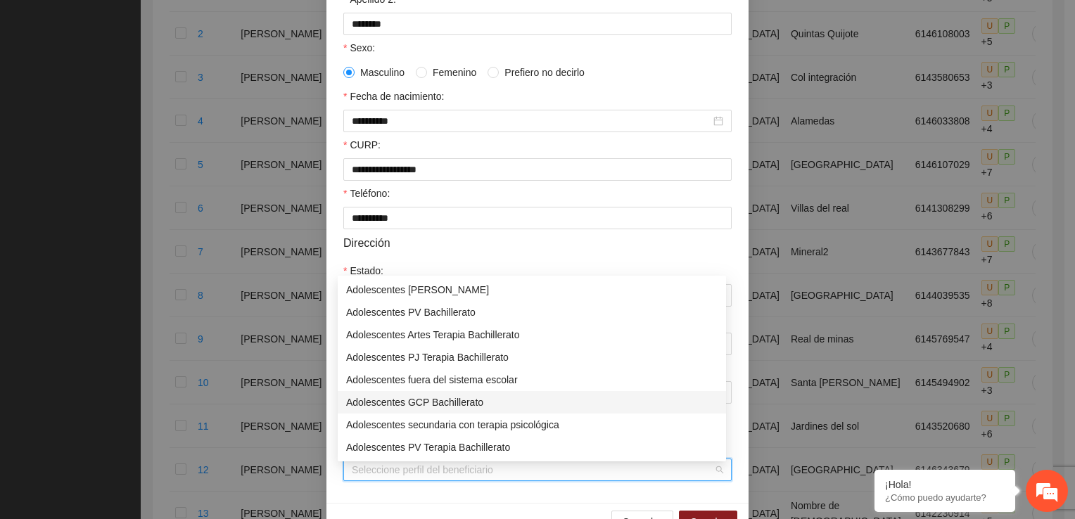
click at [475, 405] on div "Adolescentes GCP Bachillerato" at bounding box center [531, 402] width 371 height 15
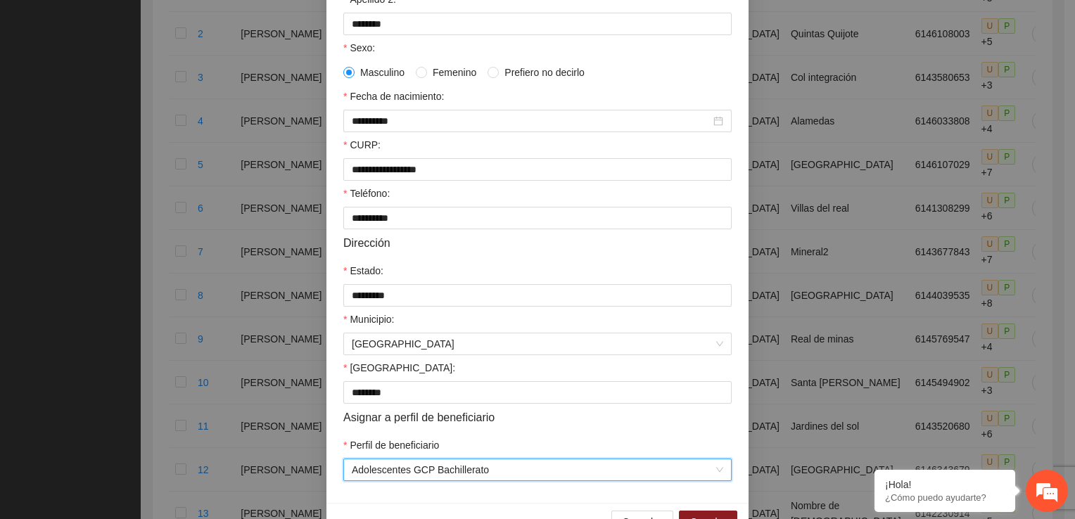
scroll to position [304, 0]
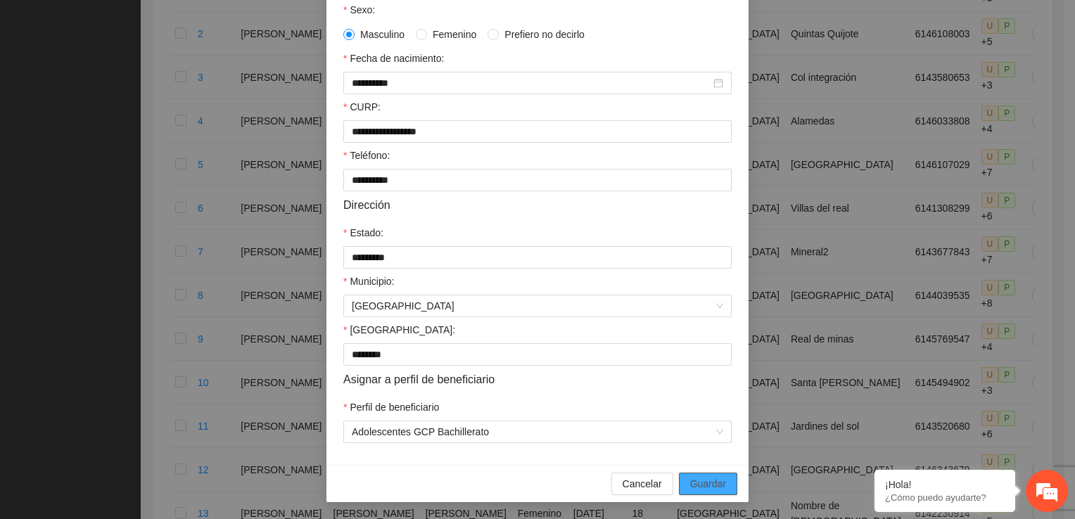
click at [720, 482] on button "Guardar" at bounding box center [708, 484] width 58 height 23
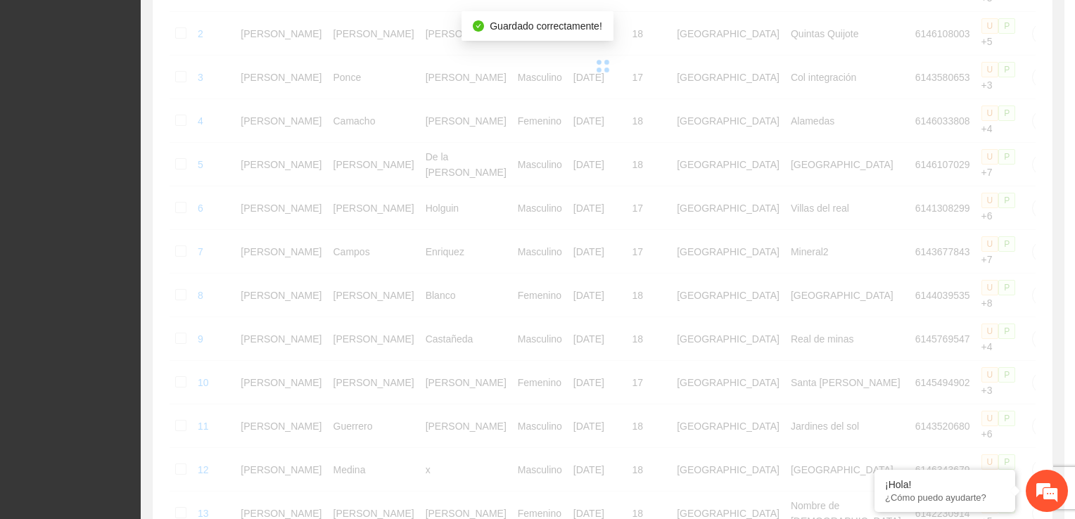
scroll to position [233, 0]
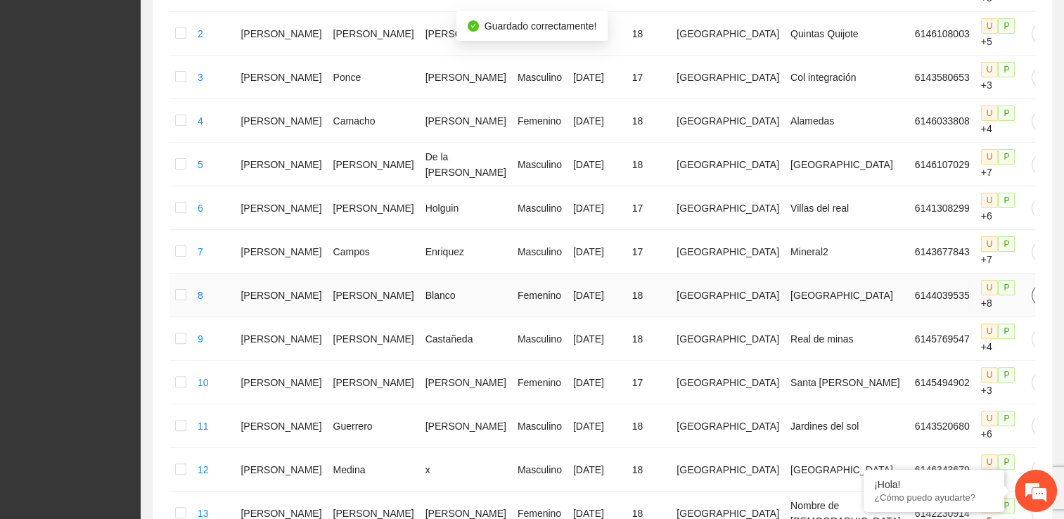
click at [1038, 290] on icon "edit" at bounding box center [1043, 295] width 10 height 10
type input "**********"
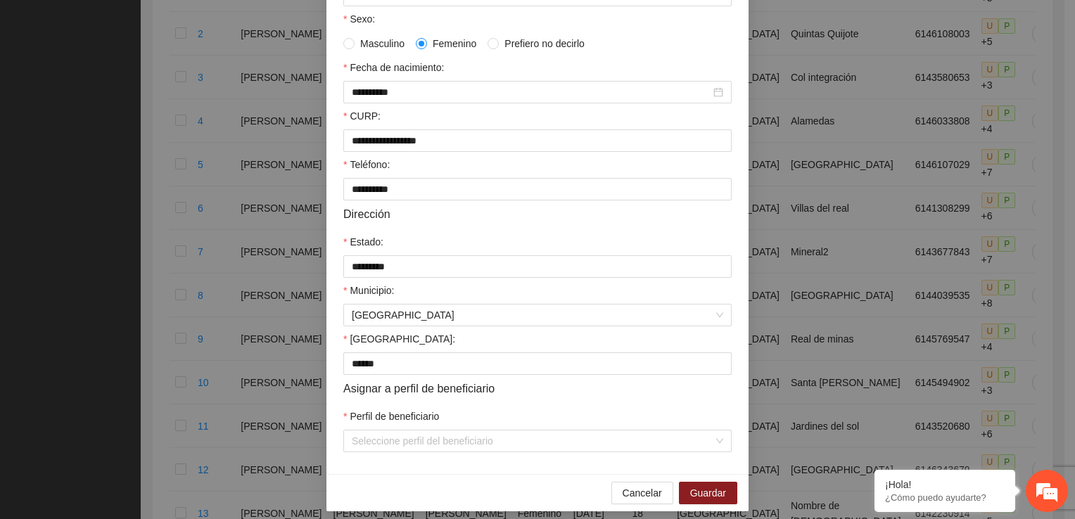
scroll to position [304, 0]
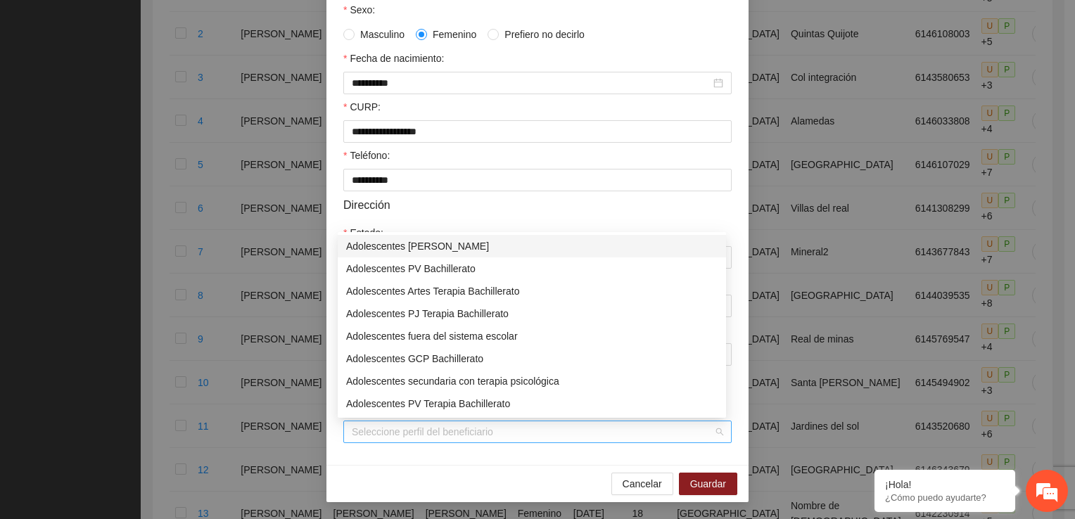
click at [722, 428] on div "Seleccione perfil del beneficiario" at bounding box center [537, 432] width 388 height 23
click at [480, 355] on div "Adolescentes GCP Bachillerato" at bounding box center [531, 358] width 371 height 15
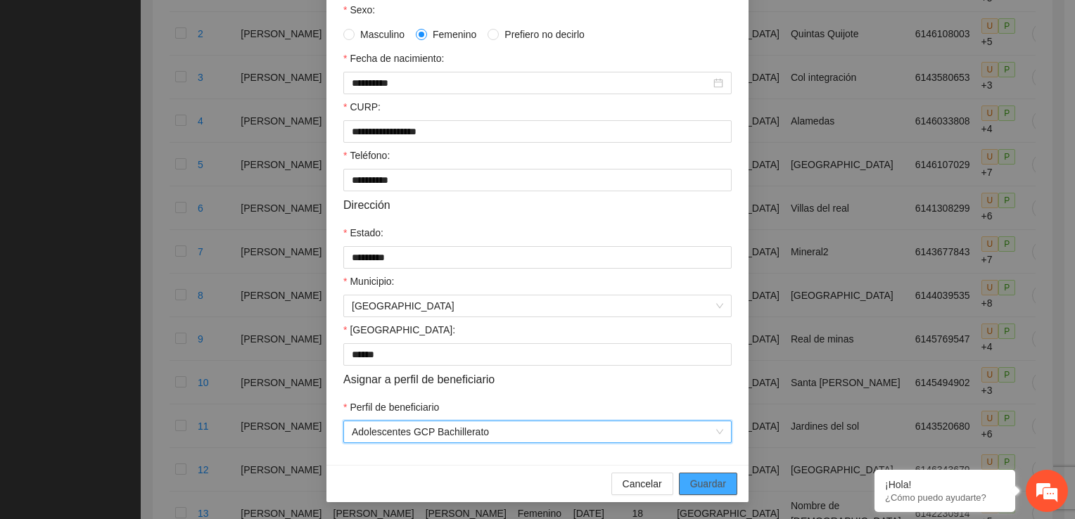
click at [703, 480] on span "Guardar" at bounding box center [708, 483] width 36 height 15
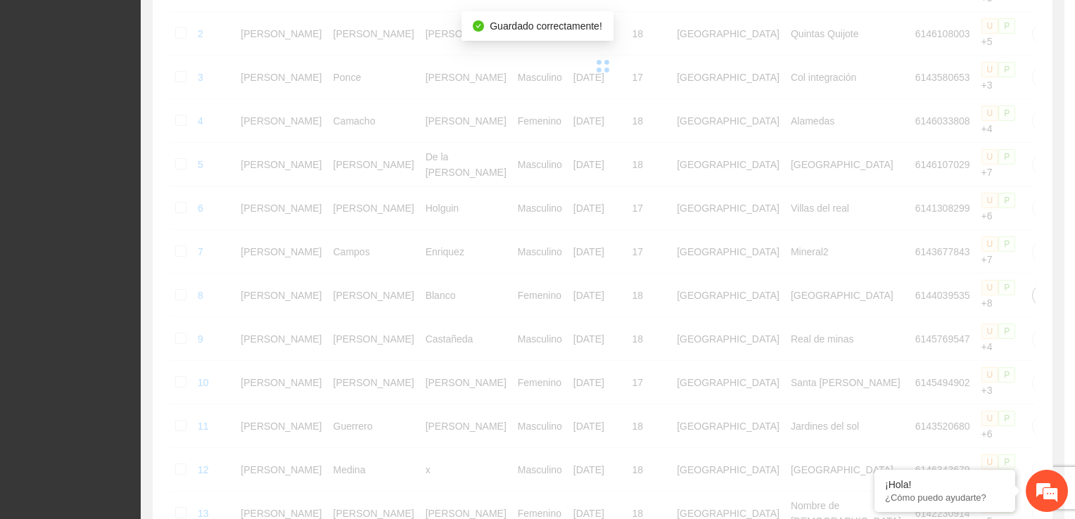
scroll to position [0, 0]
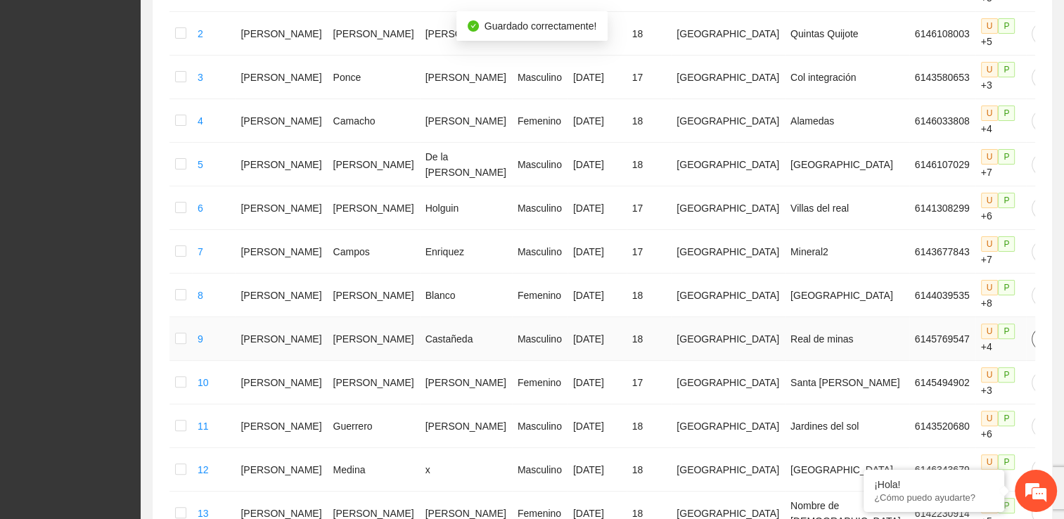
click at [1037, 333] on icon "edit" at bounding box center [1042, 338] width 11 height 11
type input "**********"
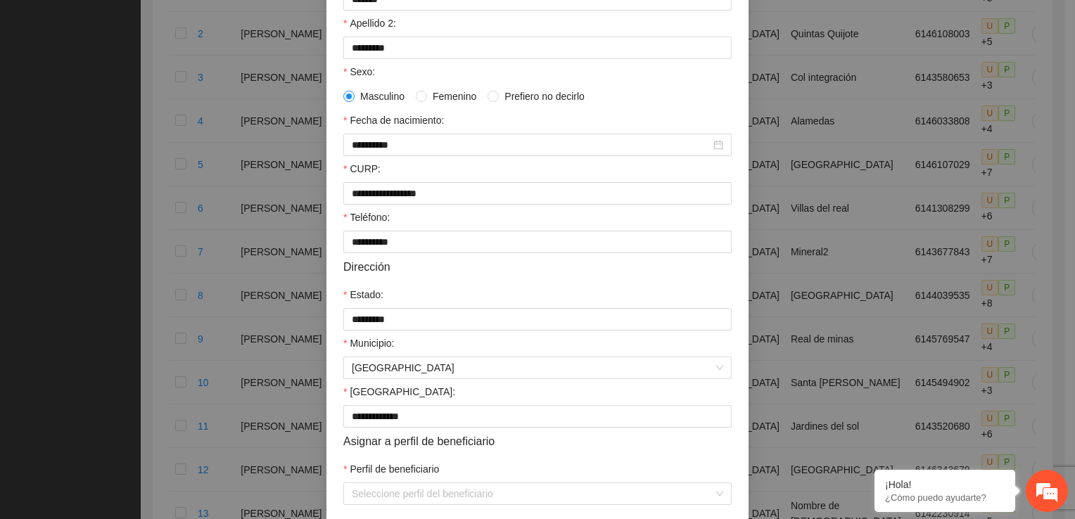
scroll to position [304, 0]
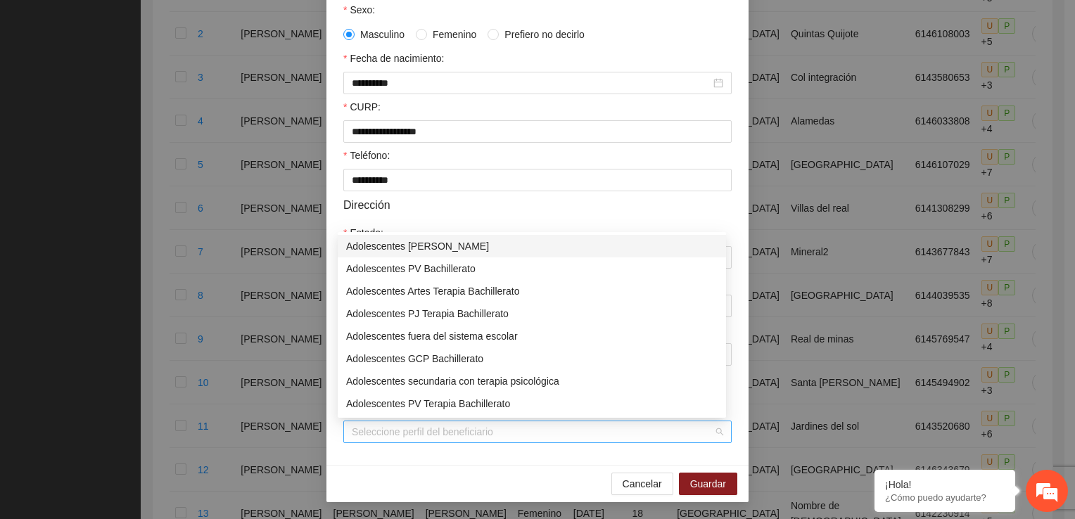
click at [715, 432] on div "Seleccione perfil del beneficiario" at bounding box center [537, 432] width 388 height 23
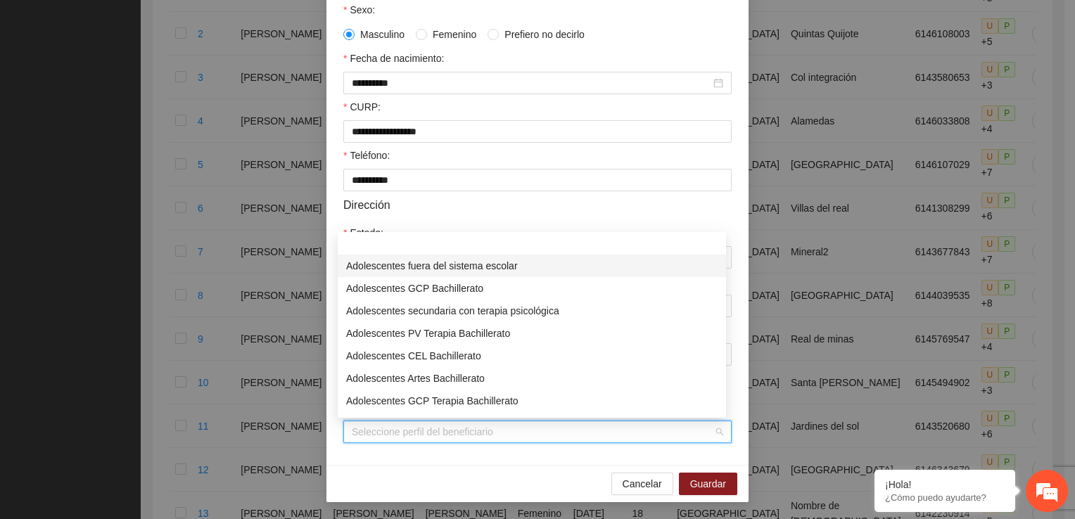
scroll to position [113, 0]
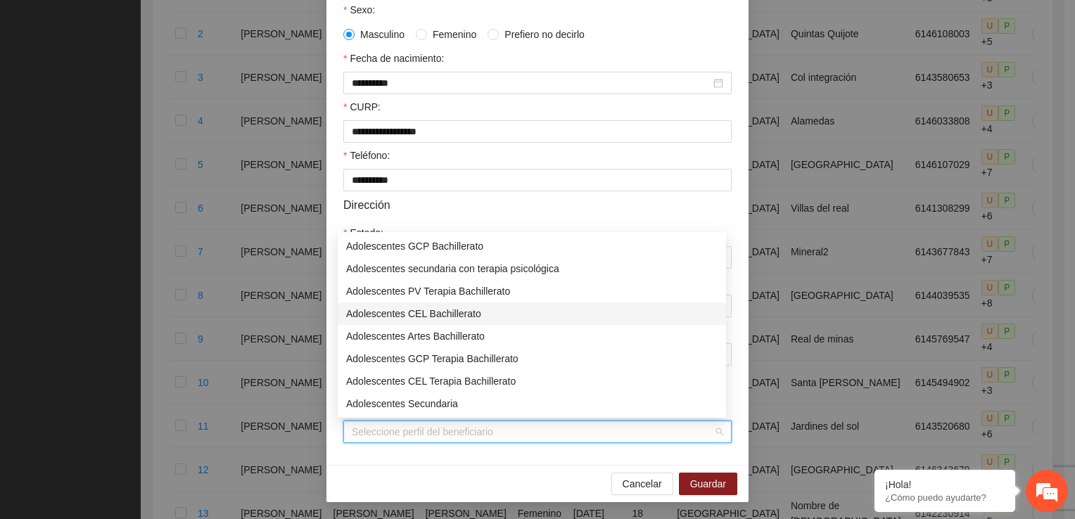
click at [416, 318] on div "Adolescentes CEL Bachillerato" at bounding box center [531, 313] width 371 height 15
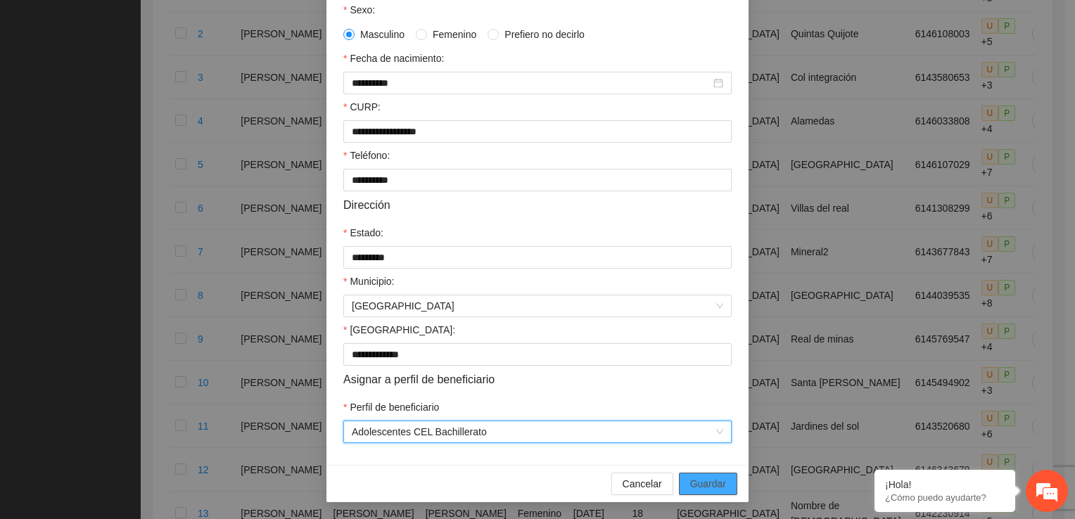
click at [694, 482] on span "Guardar" at bounding box center [708, 483] width 36 height 15
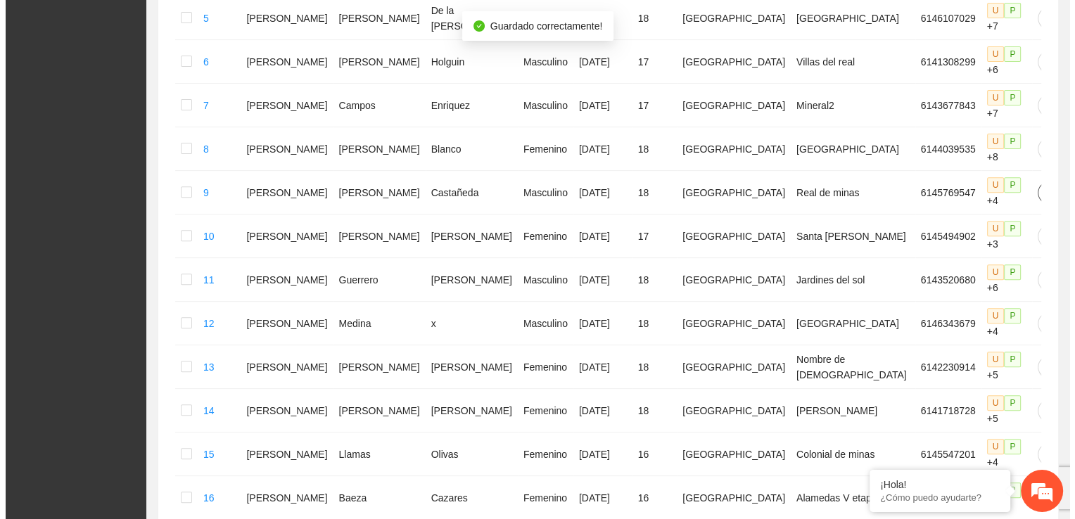
scroll to position [501, 0]
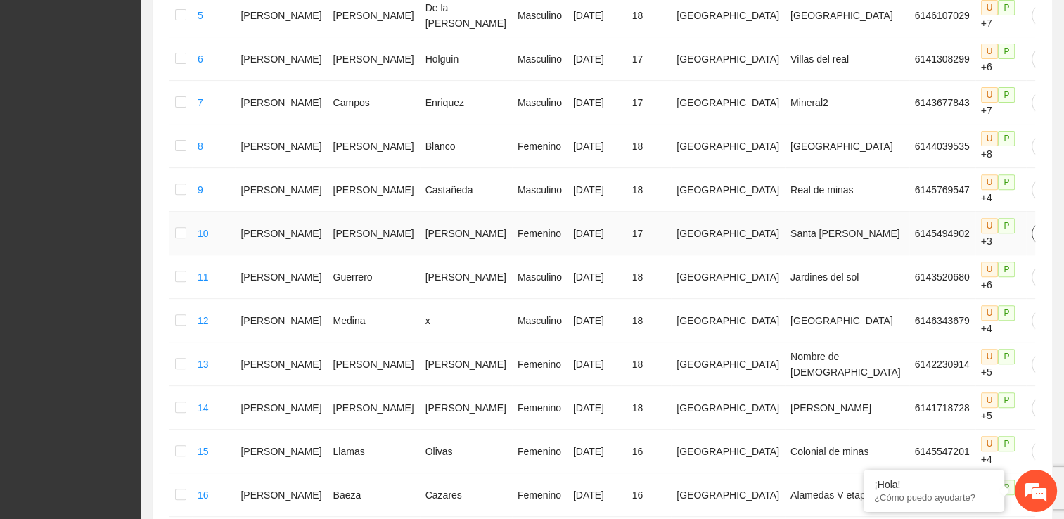
click at [1037, 228] on icon "edit" at bounding box center [1042, 233] width 11 height 11
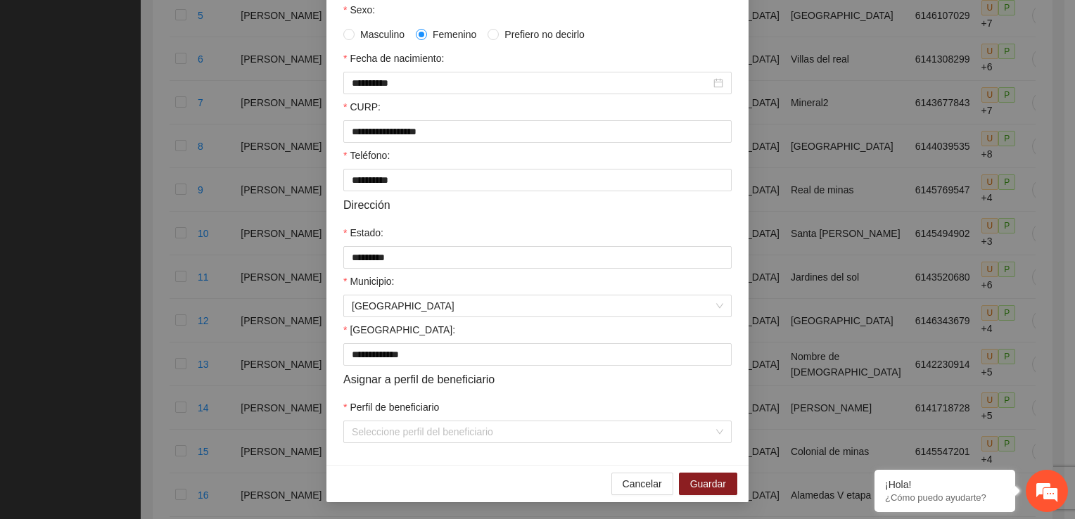
scroll to position [298, 0]
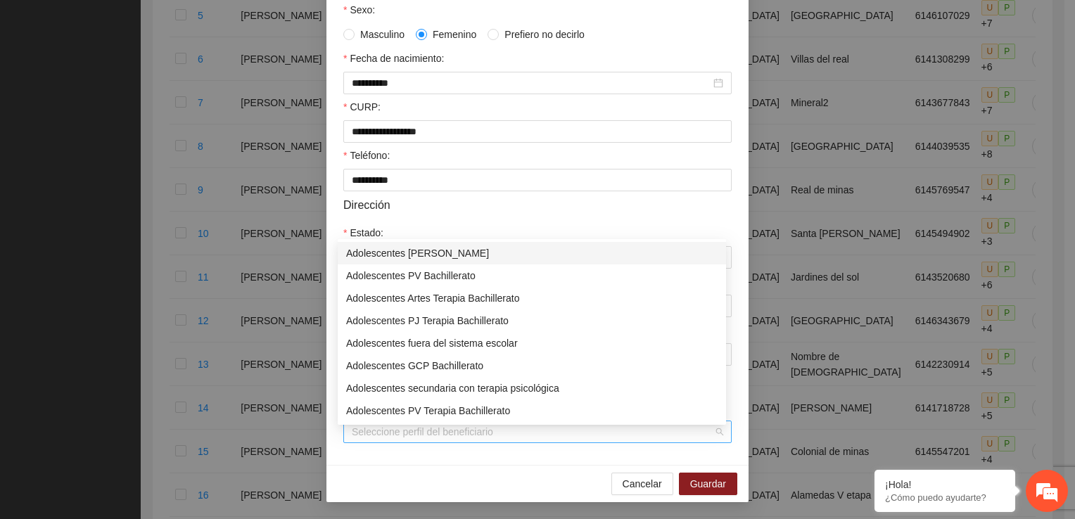
click at [723, 432] on div "Seleccione perfil del beneficiario" at bounding box center [537, 432] width 388 height 23
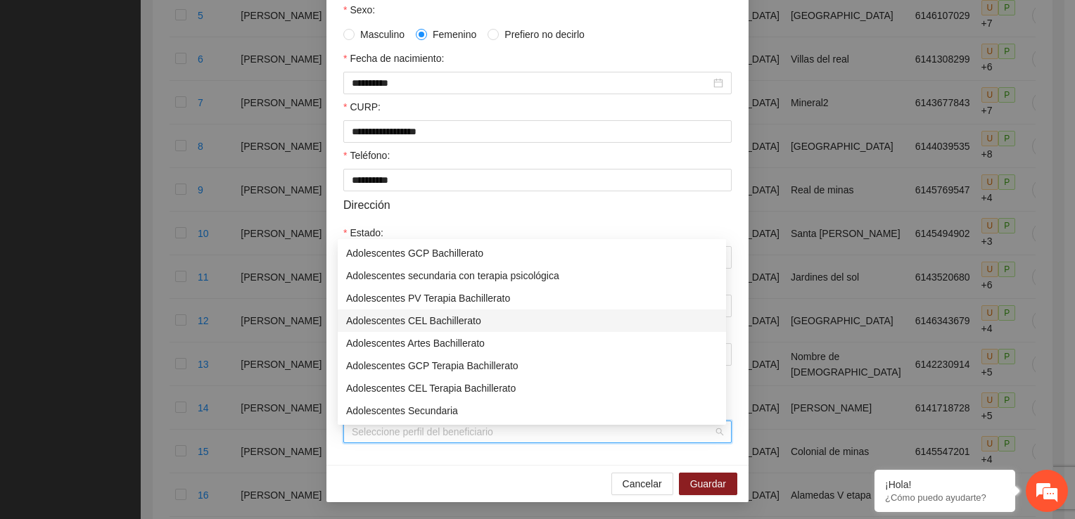
click at [439, 319] on div "Adolescentes CEL Bachillerato" at bounding box center [531, 320] width 371 height 15
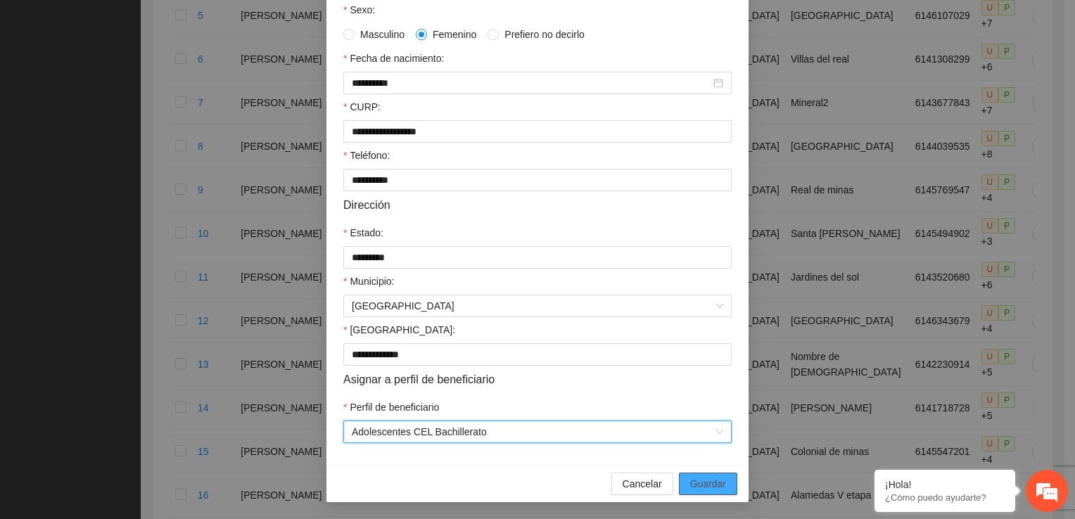
click at [698, 483] on span "Guardar" at bounding box center [708, 483] width 36 height 15
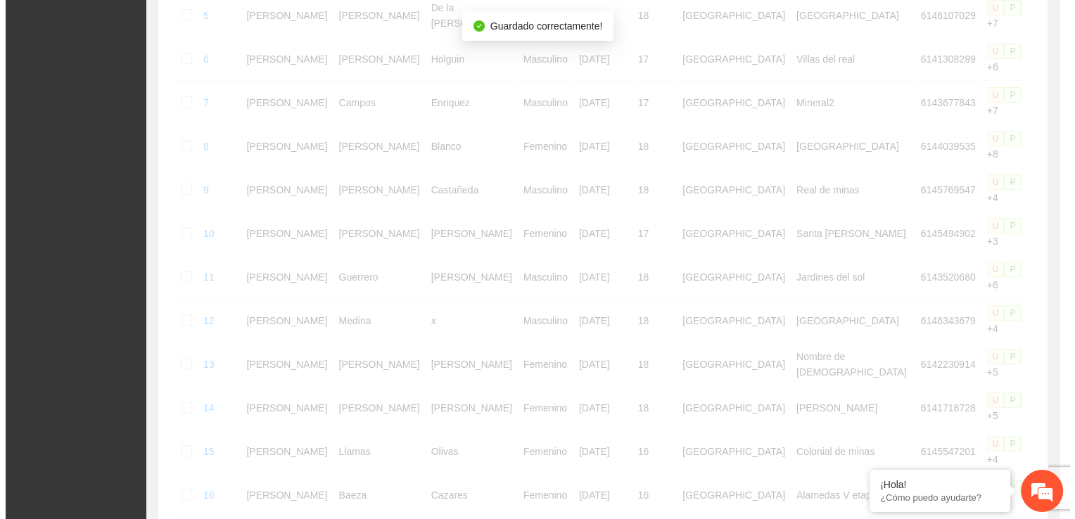
scroll to position [0, 0]
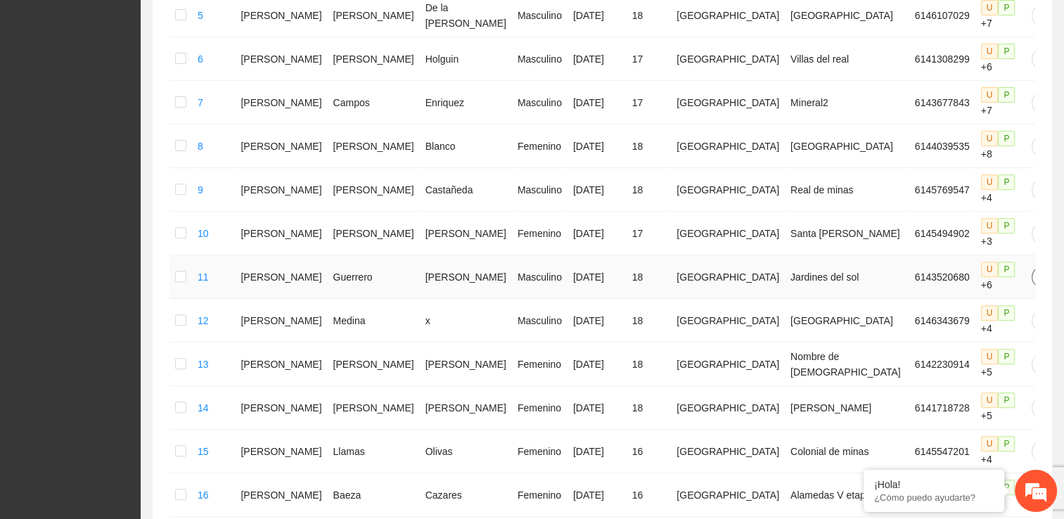
click at [1037, 271] on icon "edit" at bounding box center [1042, 276] width 11 height 11
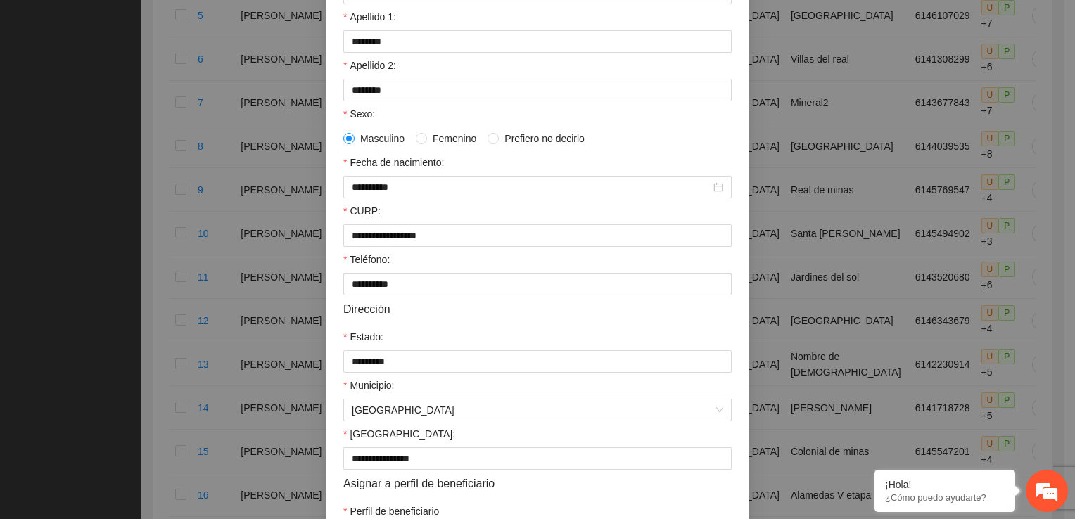
scroll to position [304, 0]
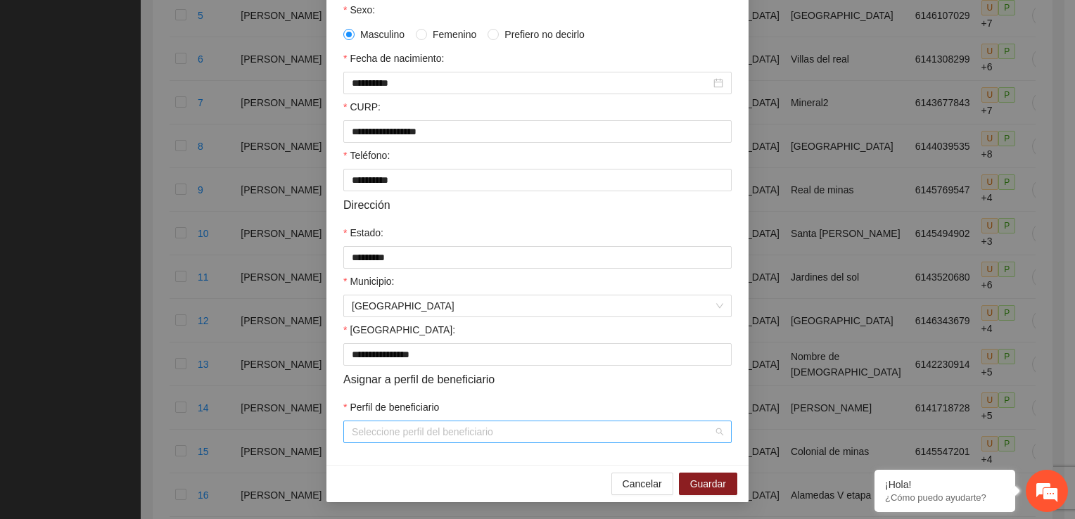
click at [708, 434] on div "Seleccione perfil del beneficiario" at bounding box center [537, 432] width 388 height 23
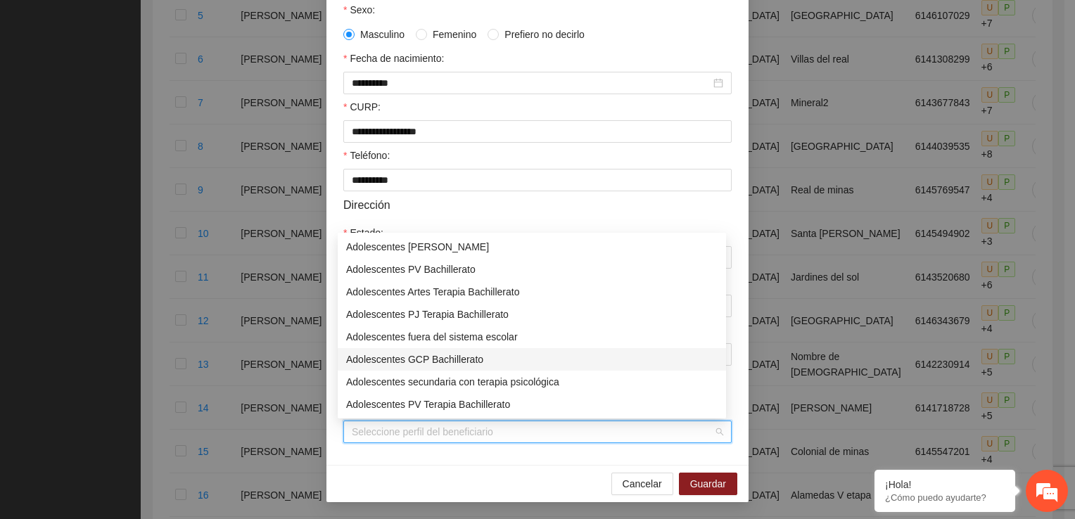
click at [370, 357] on div "Adolescentes GCP Bachillerato" at bounding box center [531, 359] width 371 height 15
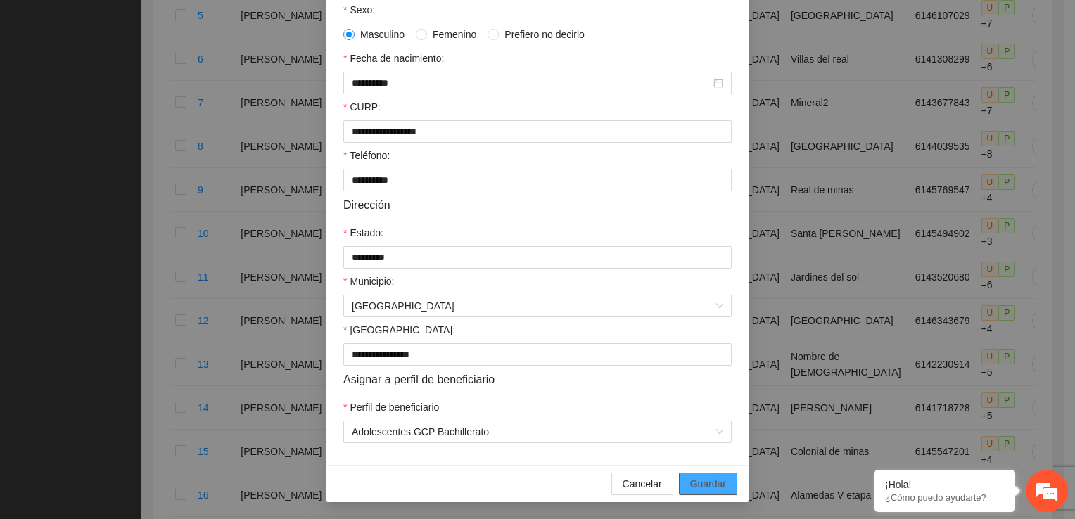
click at [698, 485] on span "Guardar" at bounding box center [708, 483] width 36 height 15
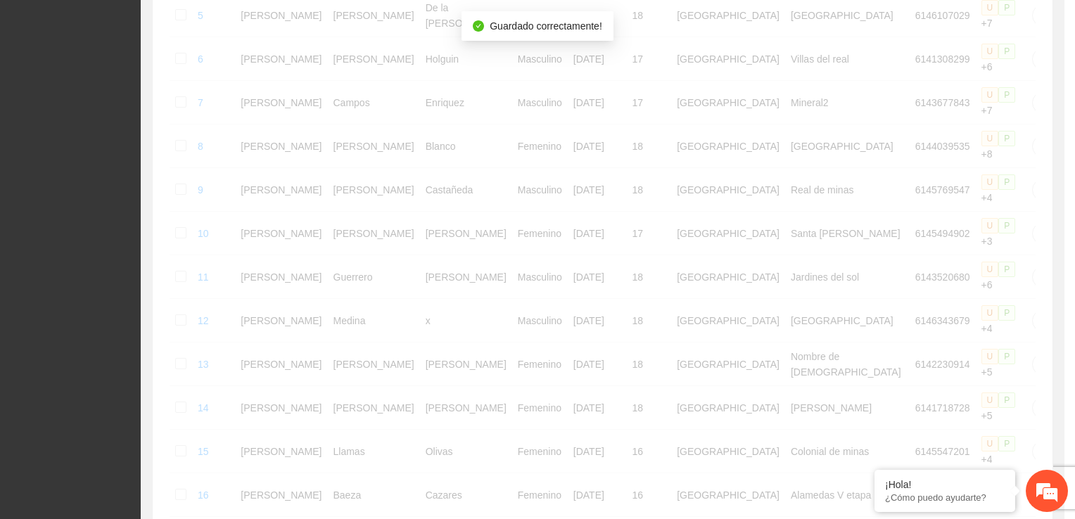
scroll to position [233, 0]
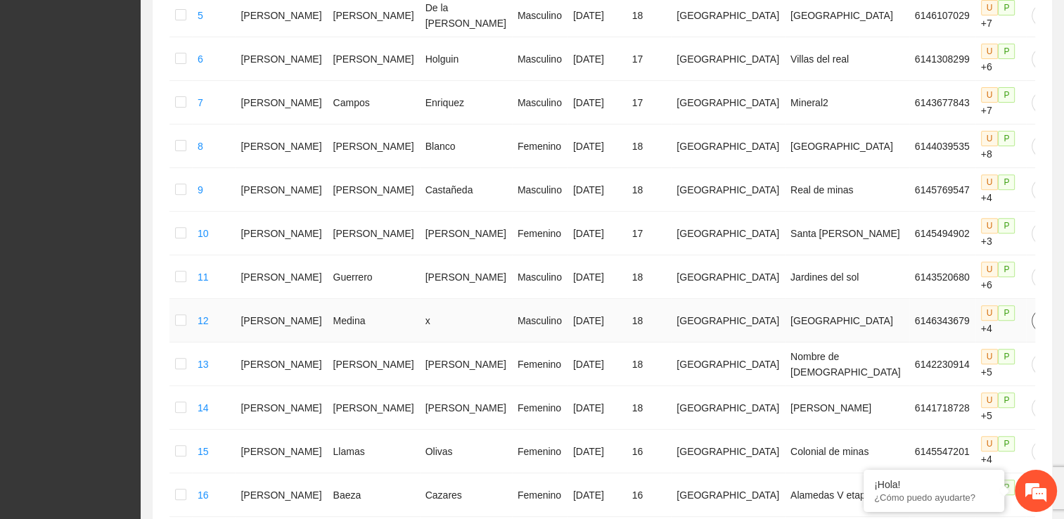
click at [1032, 315] on span "edit" at bounding box center [1042, 320] width 21 height 11
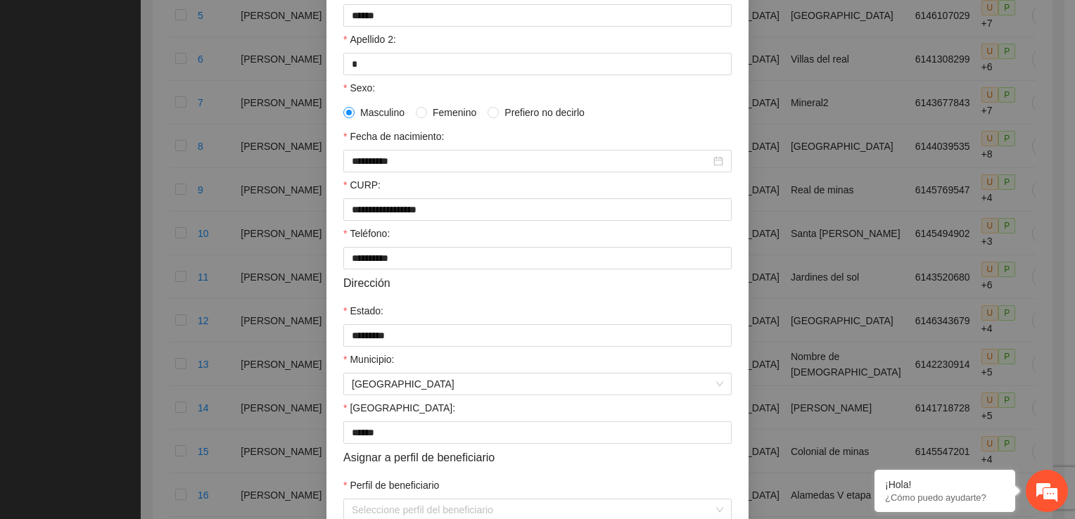
scroll to position [304, 0]
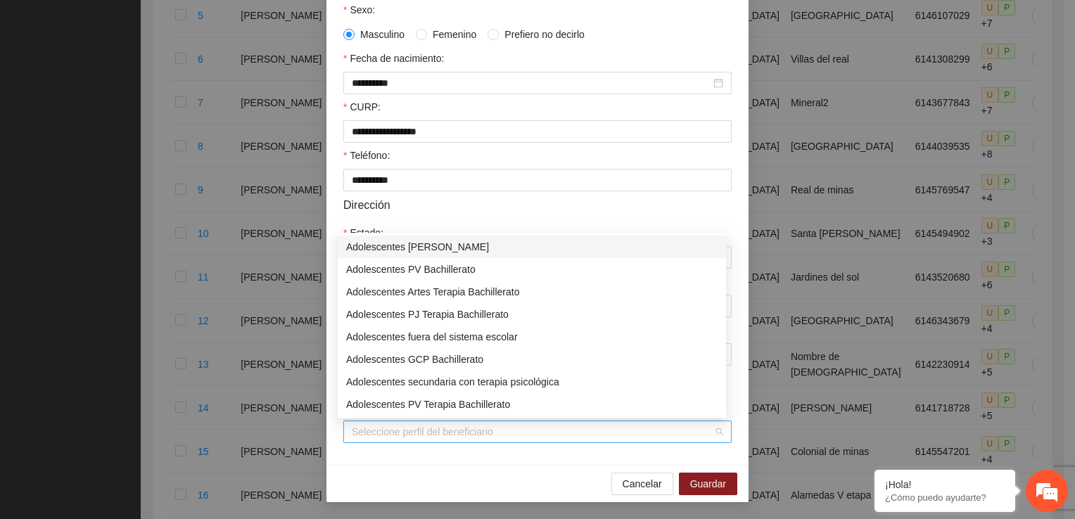
click at [717, 430] on div "Seleccione perfil del beneficiario" at bounding box center [537, 432] width 388 height 23
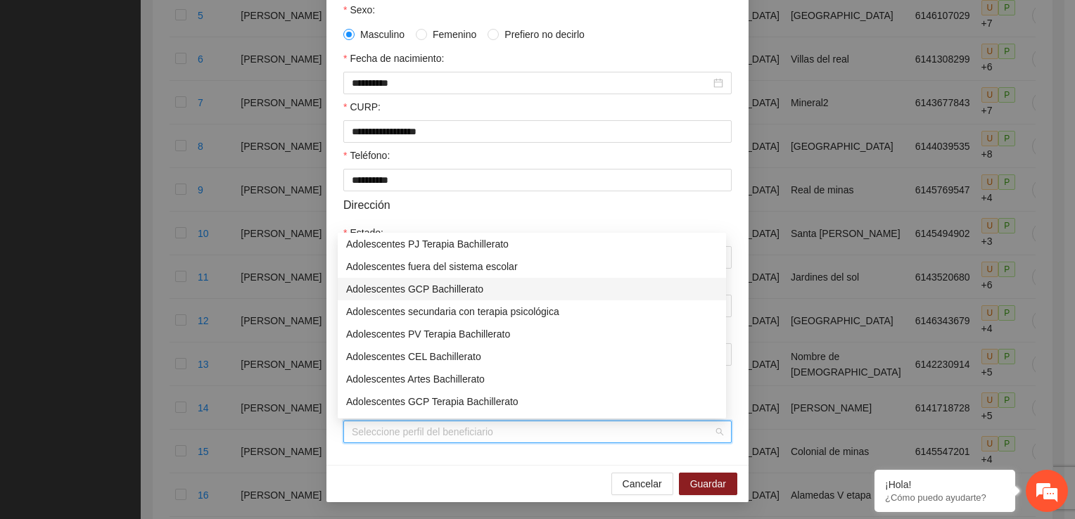
scroll to position [113, 0]
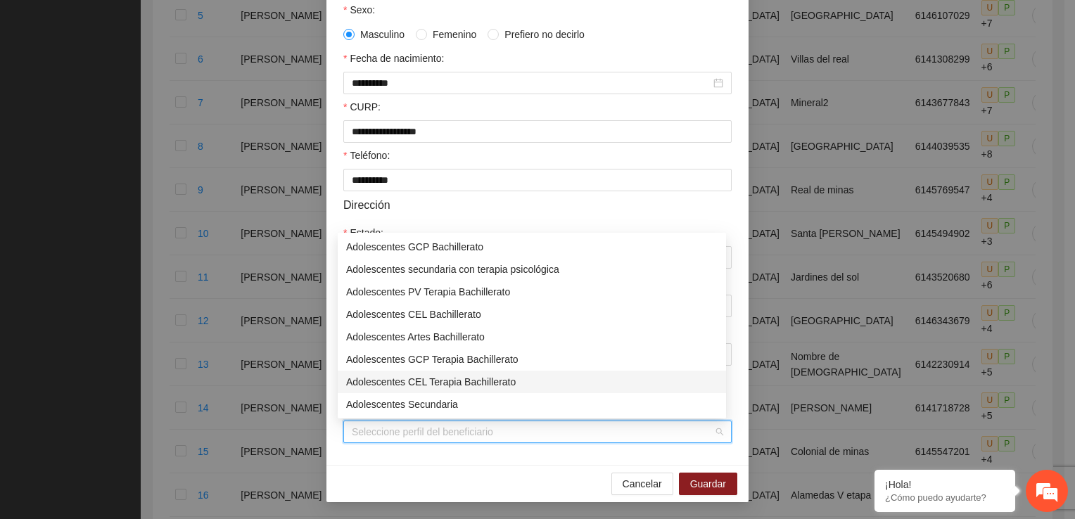
click at [442, 382] on div "Adolescentes CEL Terapia Bachillerato" at bounding box center [531, 381] width 371 height 15
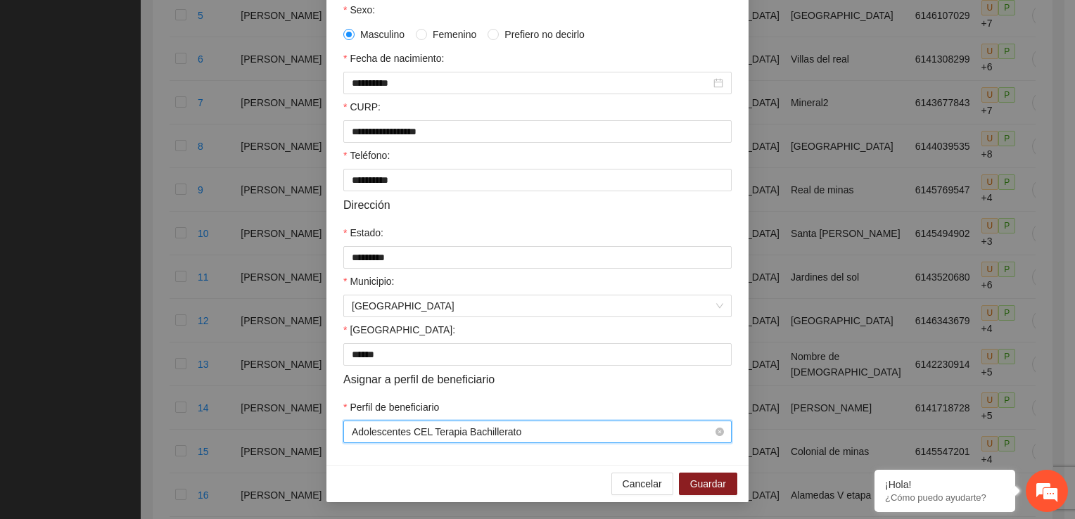
click at [718, 430] on div "Adolescentes CEL Terapia Bachillerato" at bounding box center [537, 432] width 388 height 23
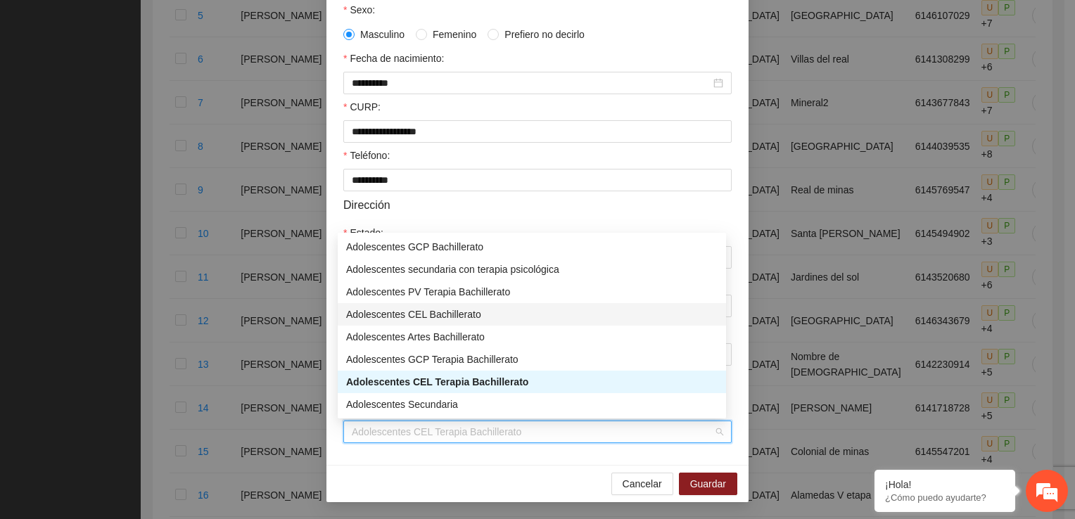
click at [462, 315] on div "Adolescentes CEL Bachillerato" at bounding box center [531, 314] width 371 height 15
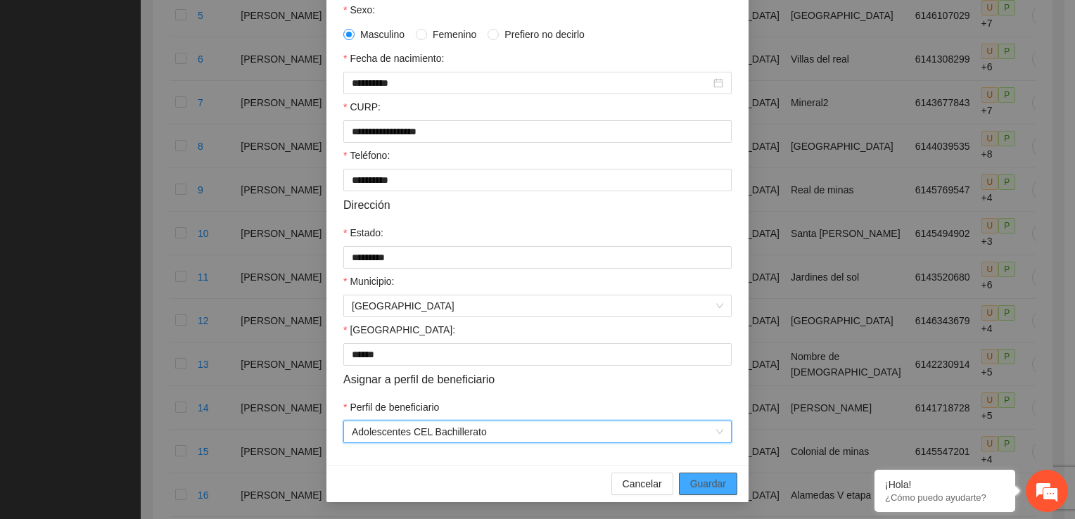
click at [706, 485] on span "Guardar" at bounding box center [708, 483] width 36 height 15
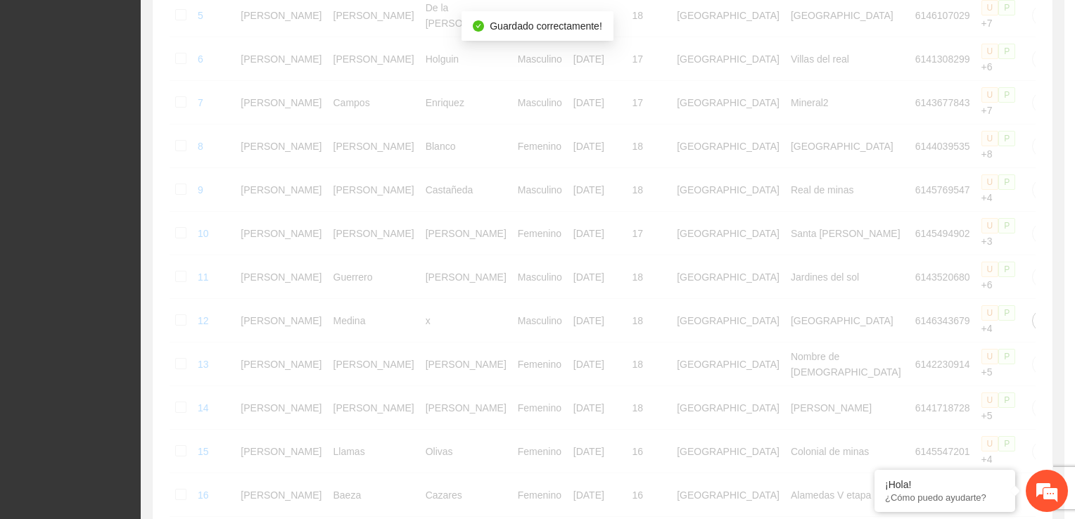
scroll to position [0, 0]
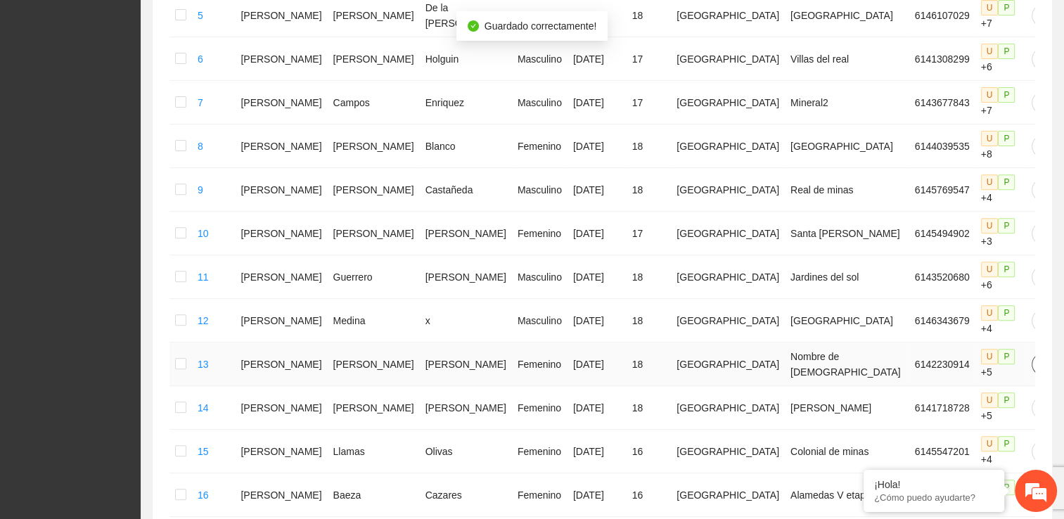
click at [1037, 359] on icon "edit" at bounding box center [1042, 364] width 11 height 11
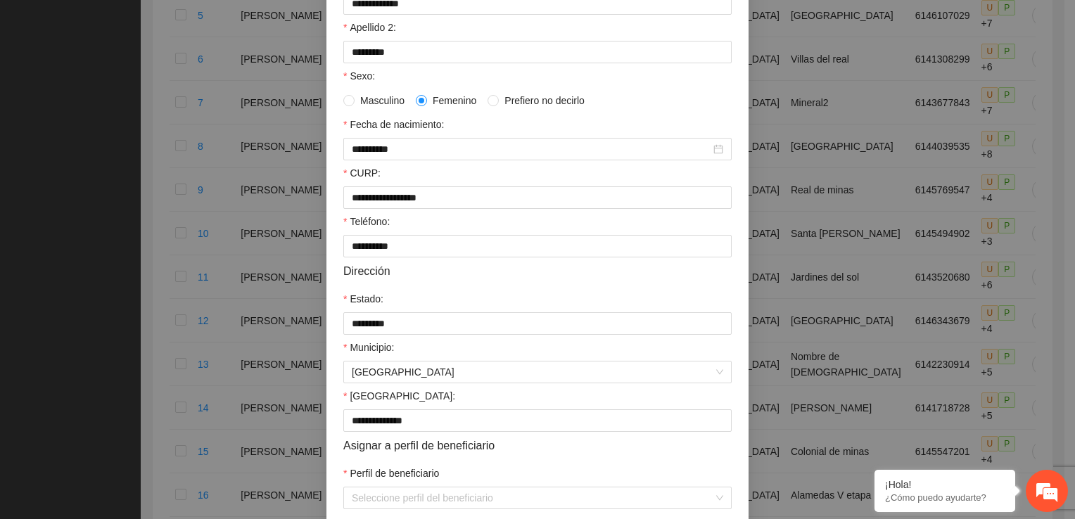
scroll to position [304, 0]
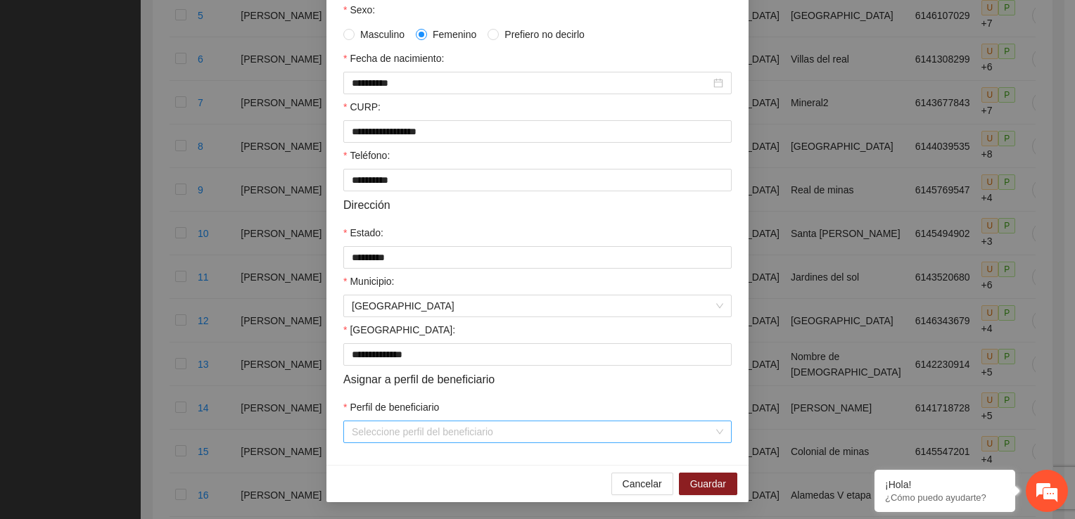
click at [717, 428] on div "Seleccione perfil del beneficiario" at bounding box center [537, 432] width 388 height 23
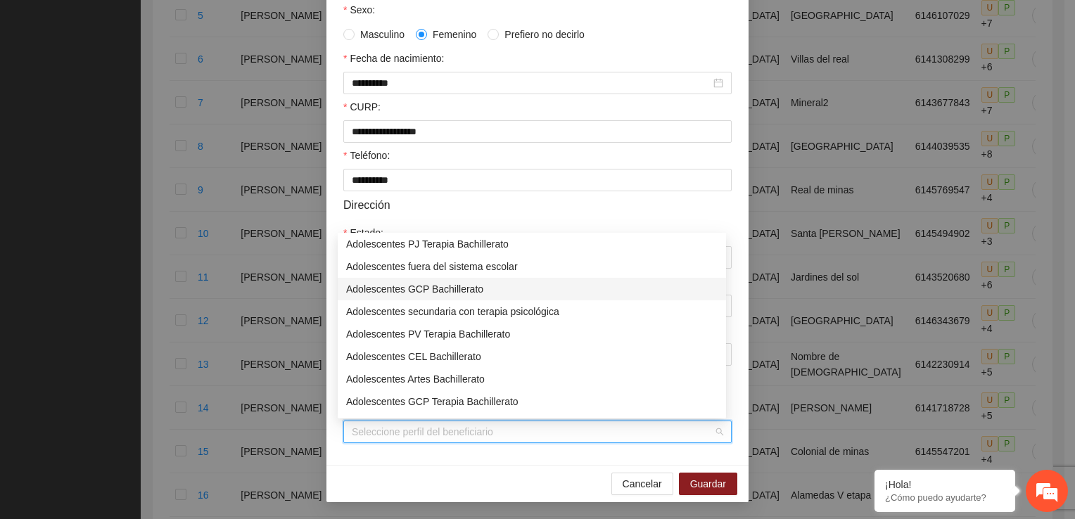
scroll to position [113, 0]
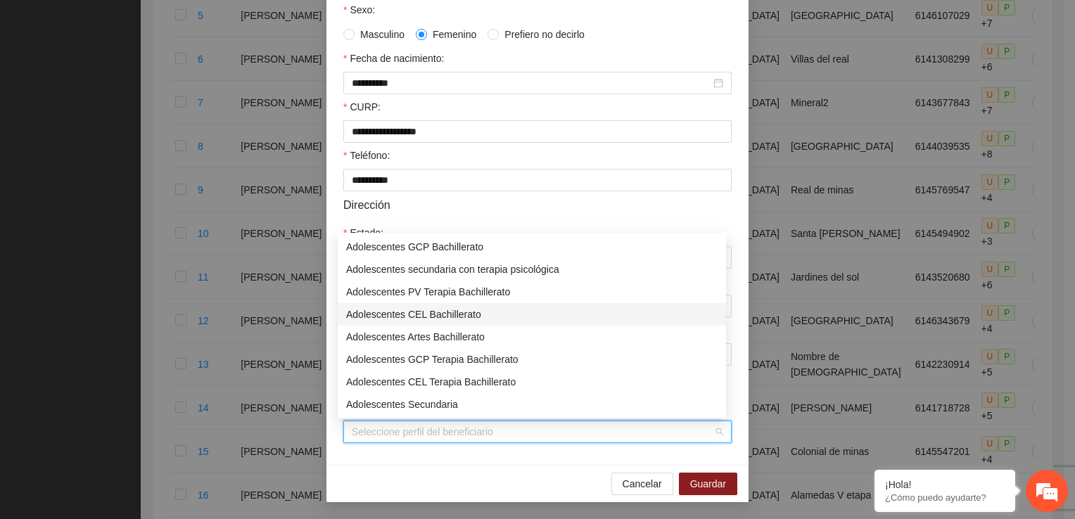
click at [421, 307] on div "Adolescentes CEL Bachillerato" at bounding box center [531, 314] width 371 height 15
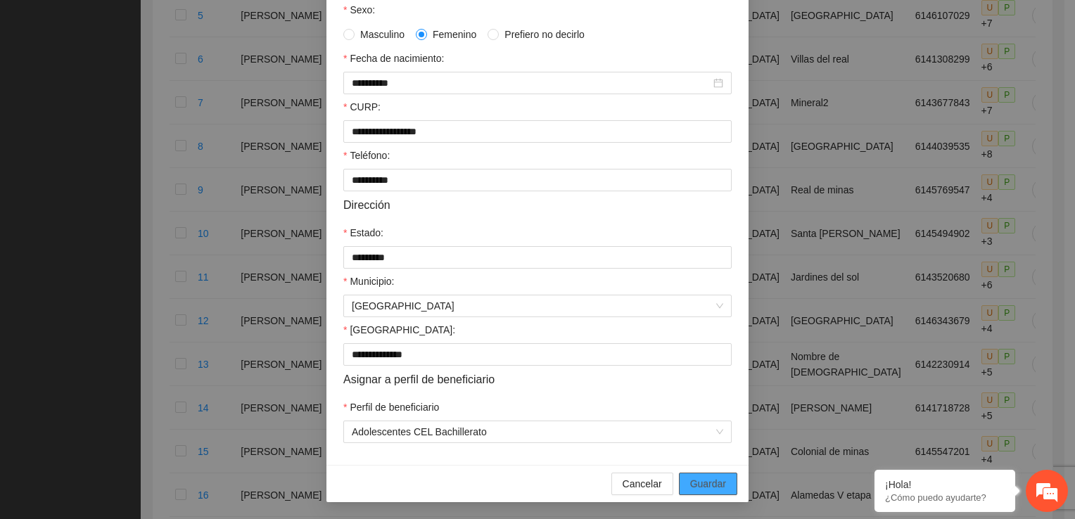
click at [712, 474] on button "Guardar" at bounding box center [708, 484] width 58 height 23
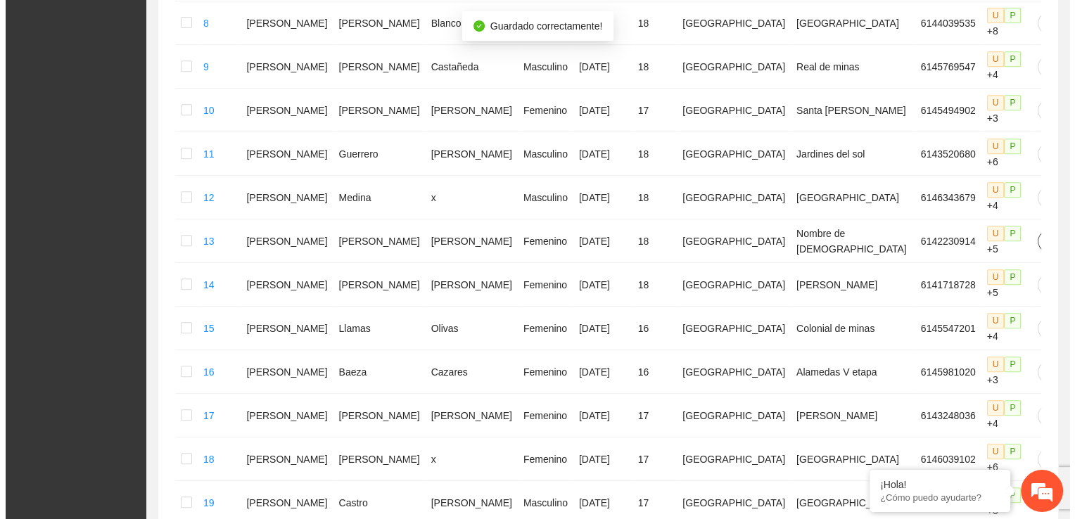
scroll to position [698, 0]
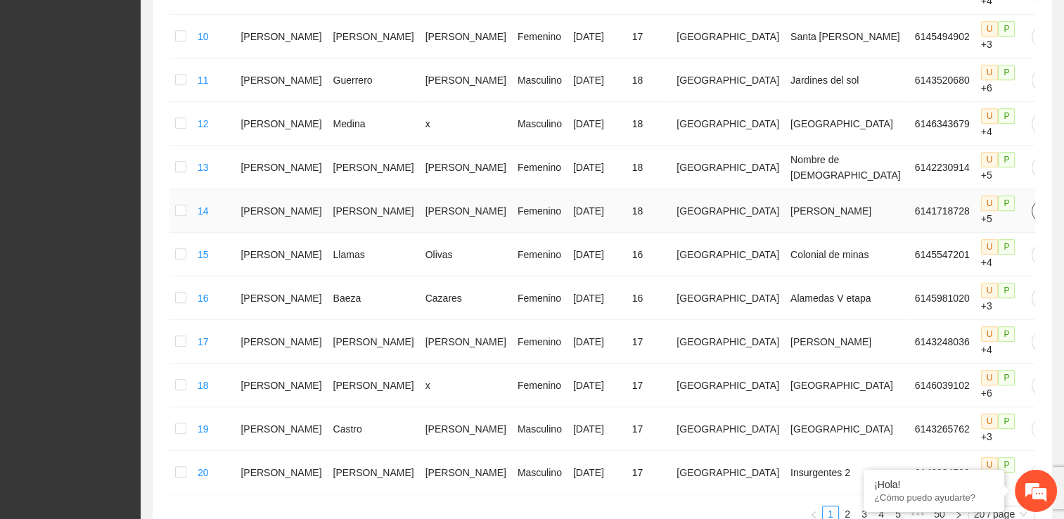
click at [1037, 205] on icon "edit" at bounding box center [1042, 210] width 11 height 11
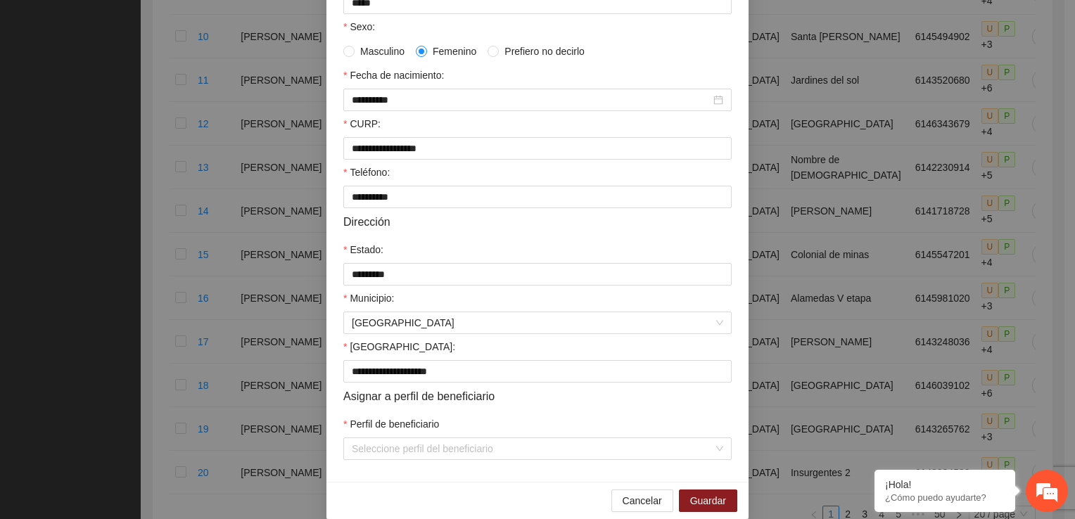
scroll to position [304, 0]
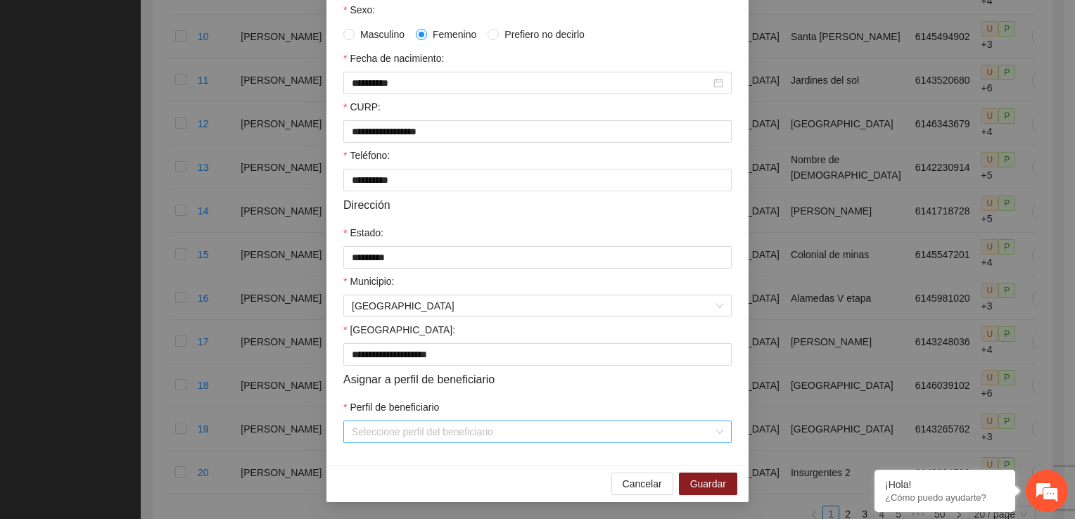
click at [715, 430] on div "Seleccione perfil del beneficiario" at bounding box center [537, 432] width 388 height 23
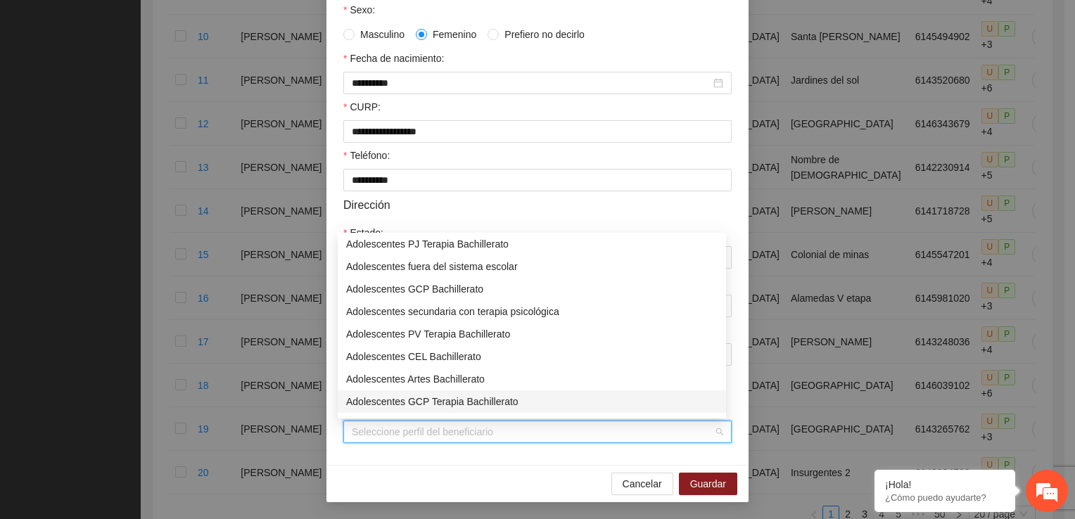
scroll to position [113, 0]
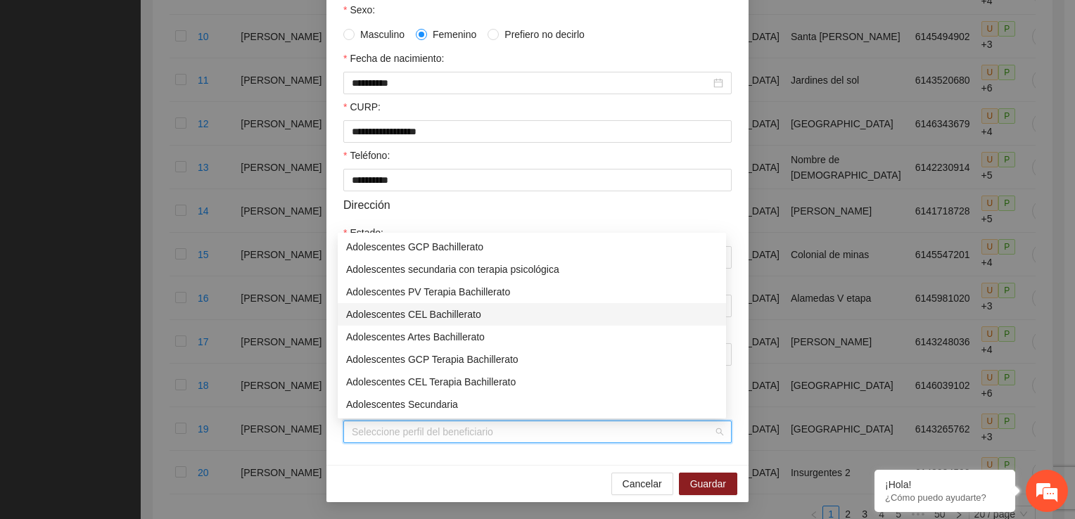
click at [430, 314] on div "Adolescentes CEL Bachillerato" at bounding box center [531, 314] width 371 height 15
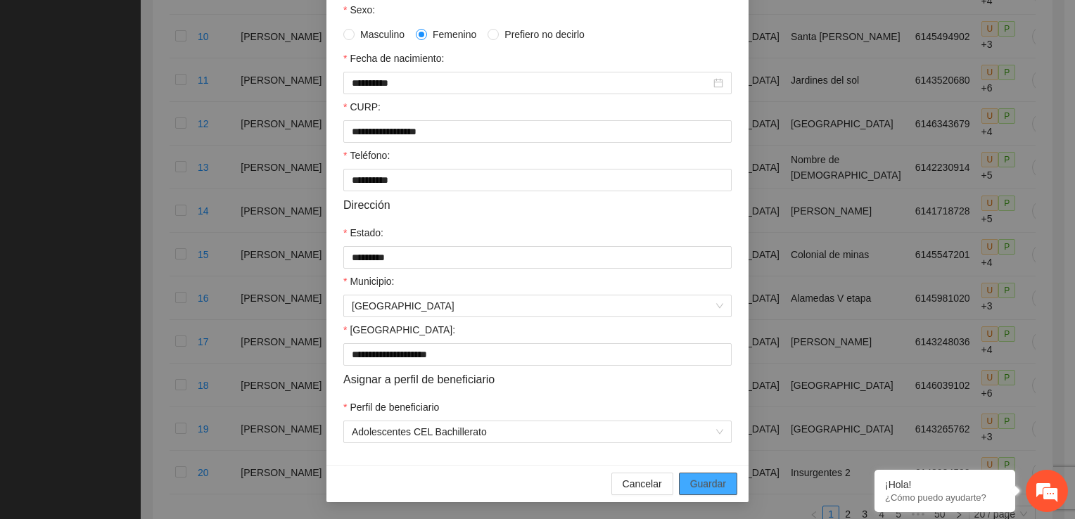
click at [698, 480] on span "Guardar" at bounding box center [708, 483] width 36 height 15
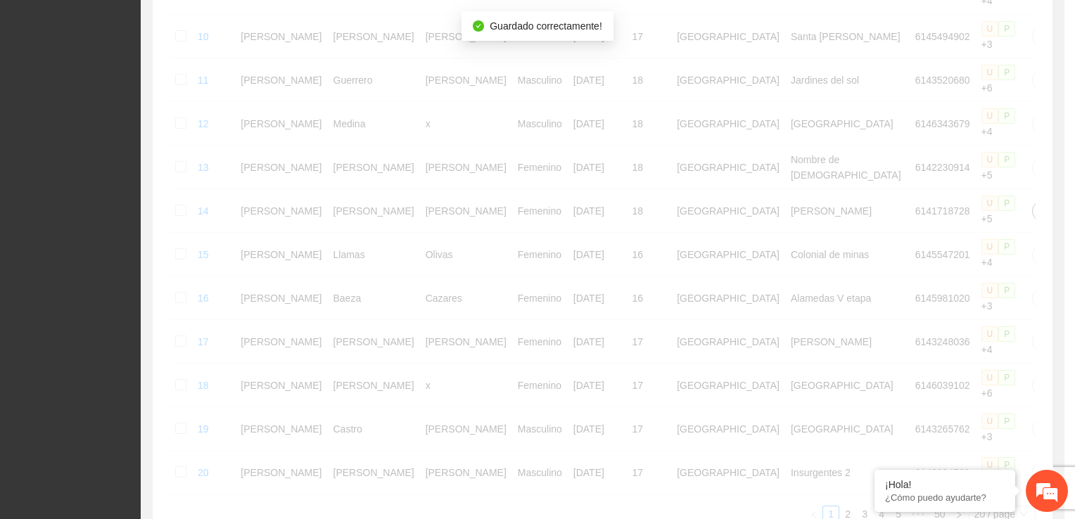
scroll to position [0, 0]
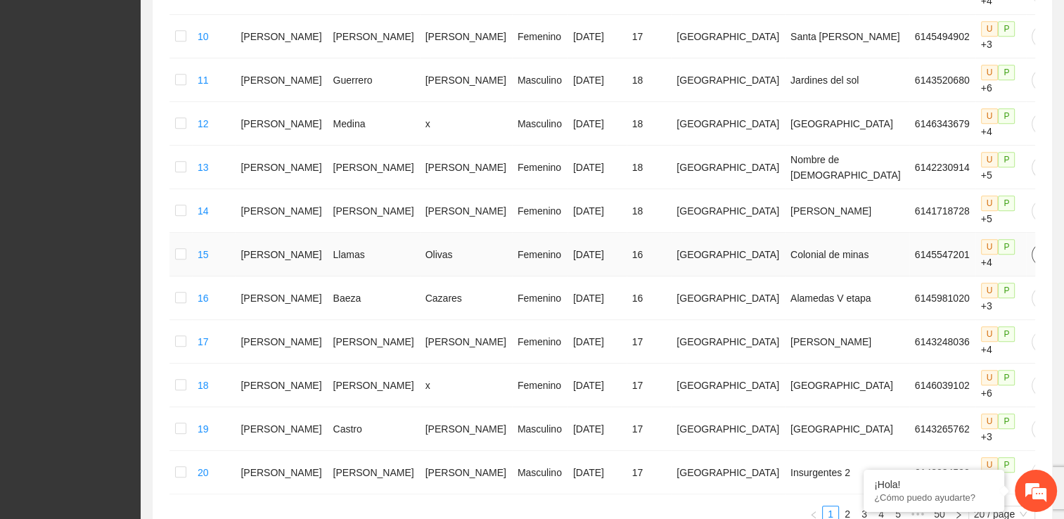
click at [1037, 249] on icon "edit" at bounding box center [1042, 254] width 11 height 11
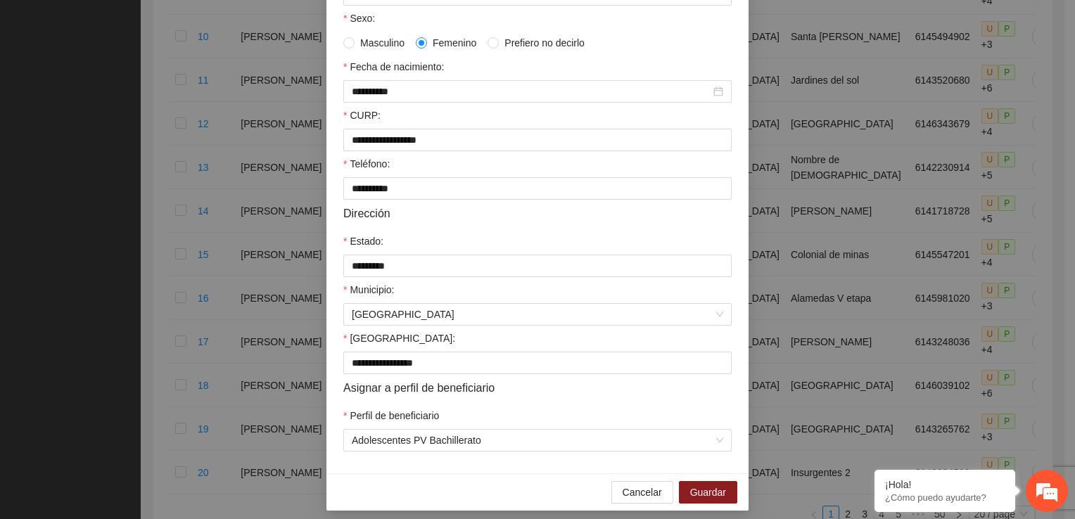
scroll to position [304, 0]
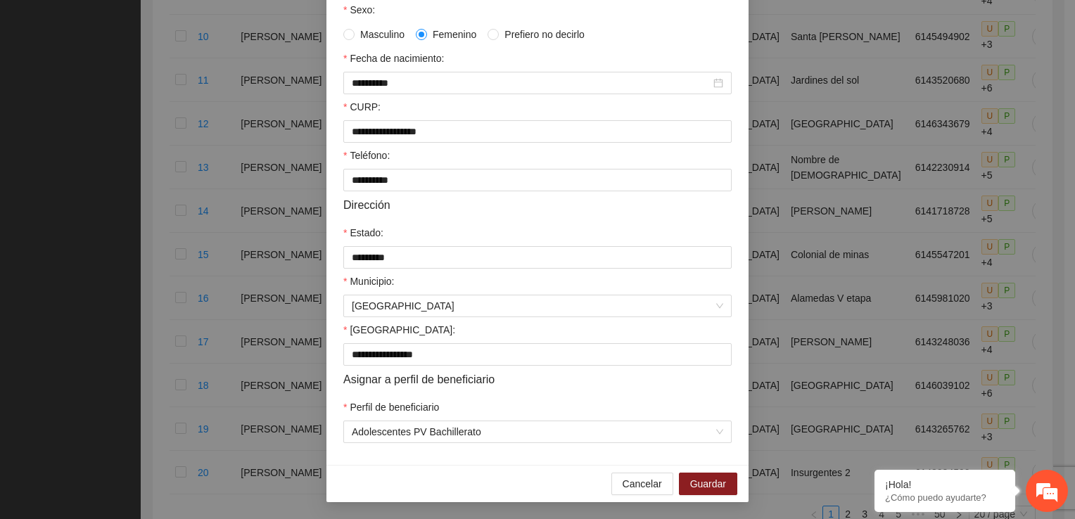
click at [781, 483] on div "**********" at bounding box center [537, 259] width 1075 height 519
drag, startPoint x: 730, startPoint y: 477, endPoint x: 729, endPoint y: 487, distance: 10.6
click at [722, 485] on button "Guardar" at bounding box center [708, 484] width 58 height 23
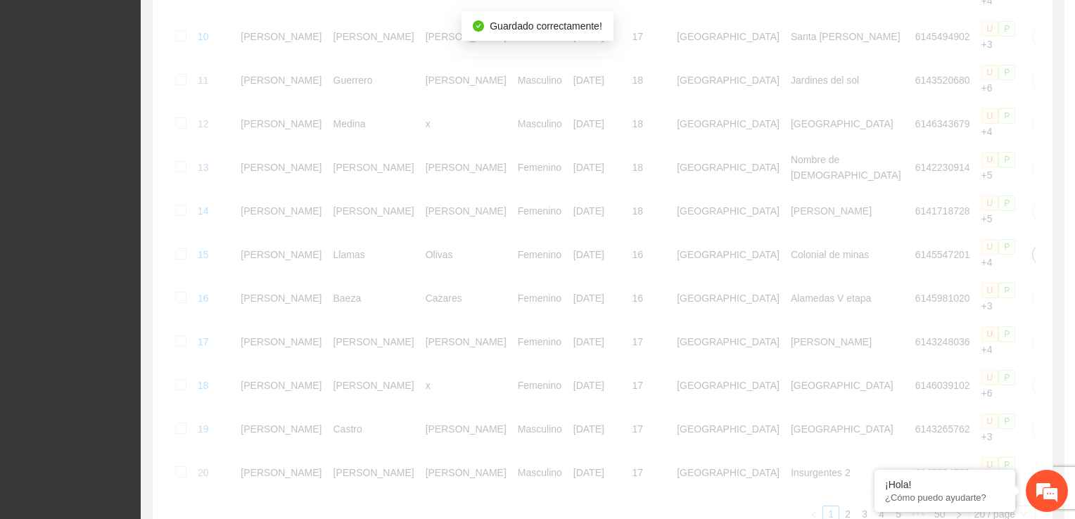
scroll to position [0, 0]
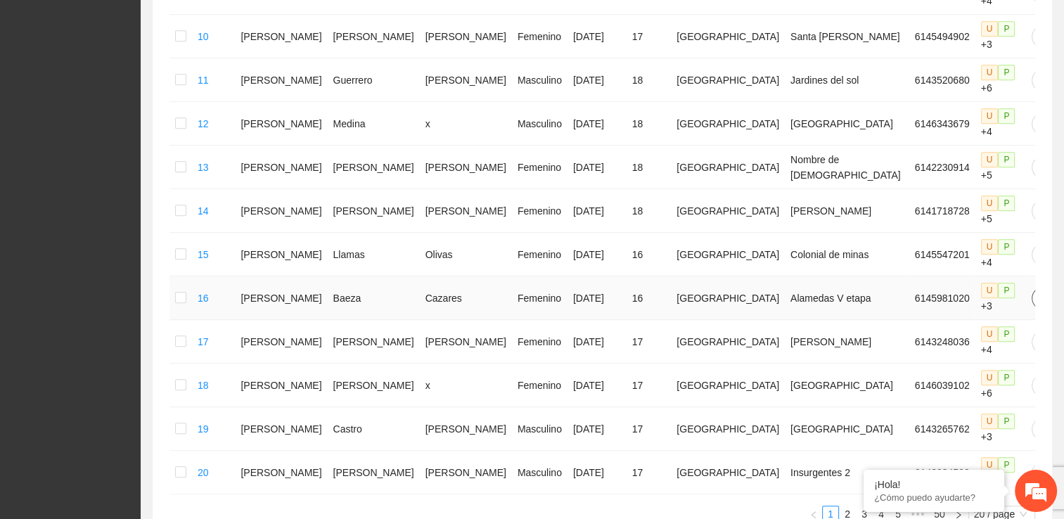
click at [1037, 293] on icon "edit" at bounding box center [1042, 298] width 11 height 11
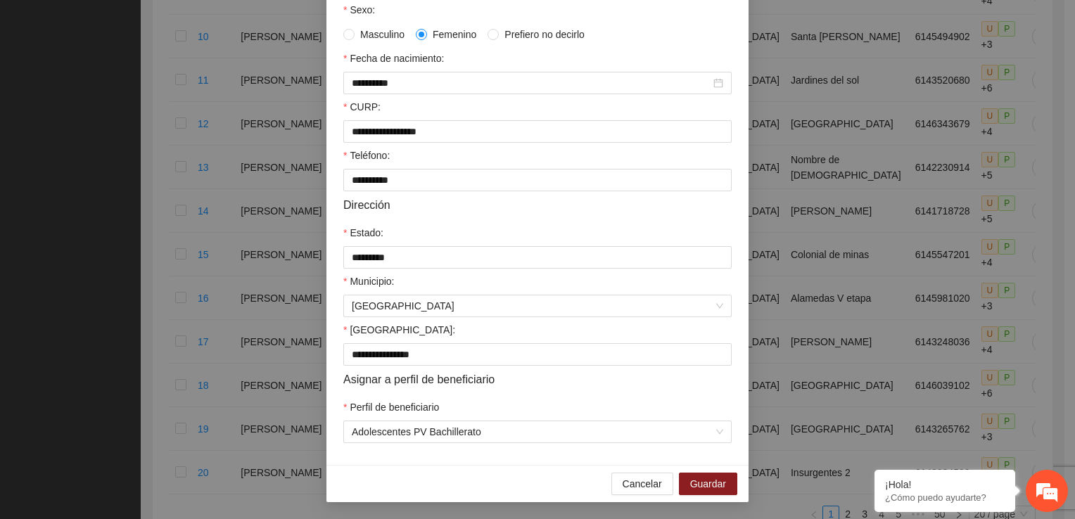
scroll to position [304, 0]
click at [796, 493] on div "**********" at bounding box center [537, 259] width 1075 height 519
click at [709, 486] on span "Guardar" at bounding box center [708, 483] width 36 height 15
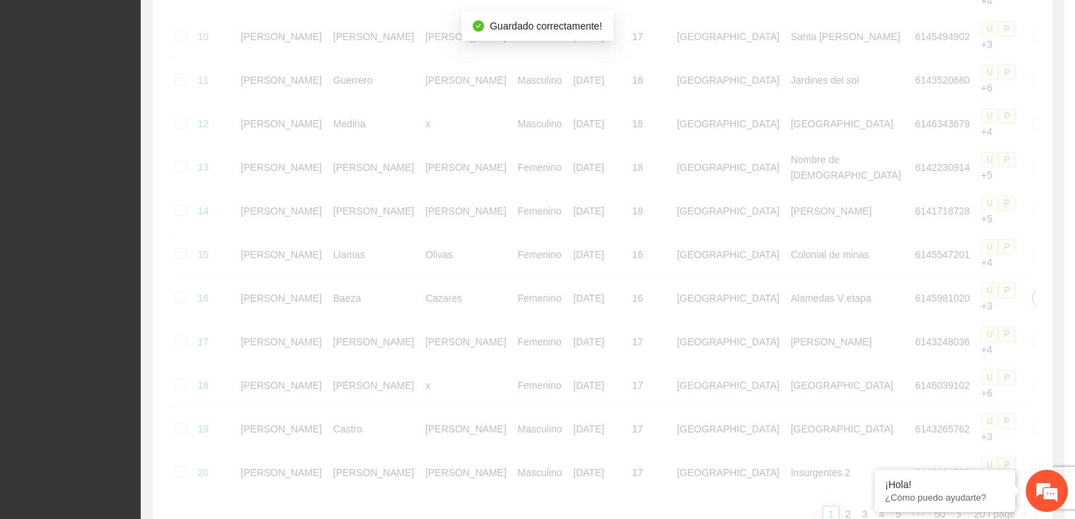
scroll to position [0, 0]
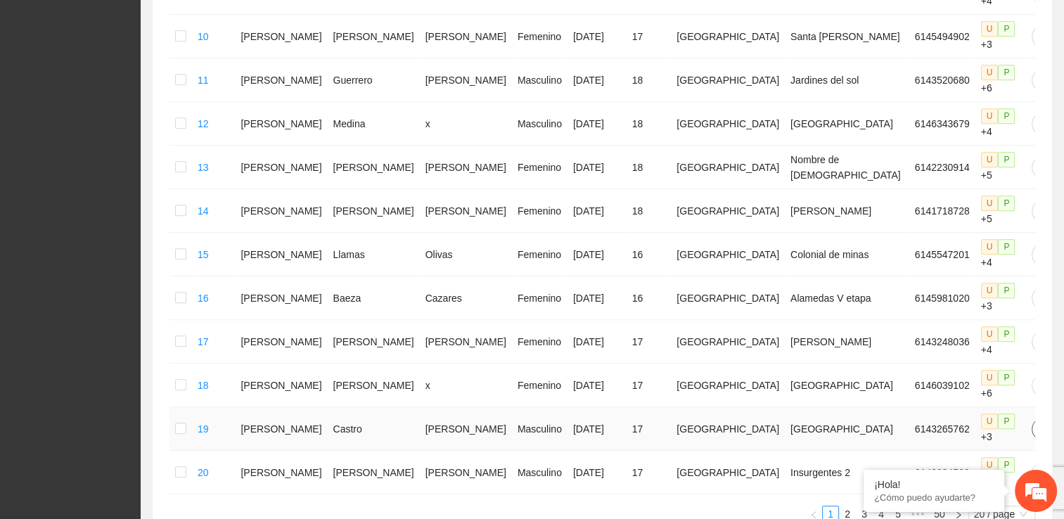
click at [1032, 418] on button "button" at bounding box center [1043, 429] width 23 height 23
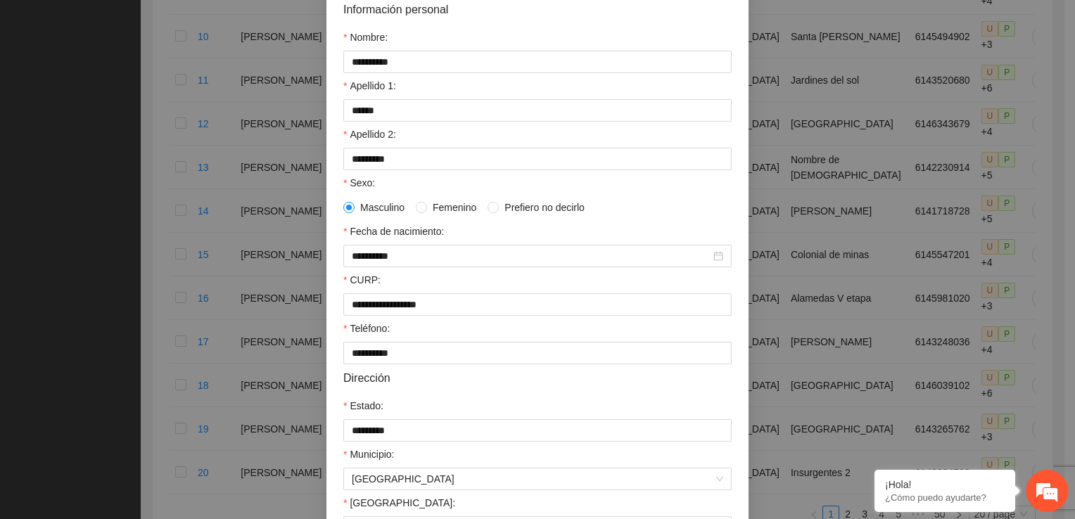
scroll to position [304, 0]
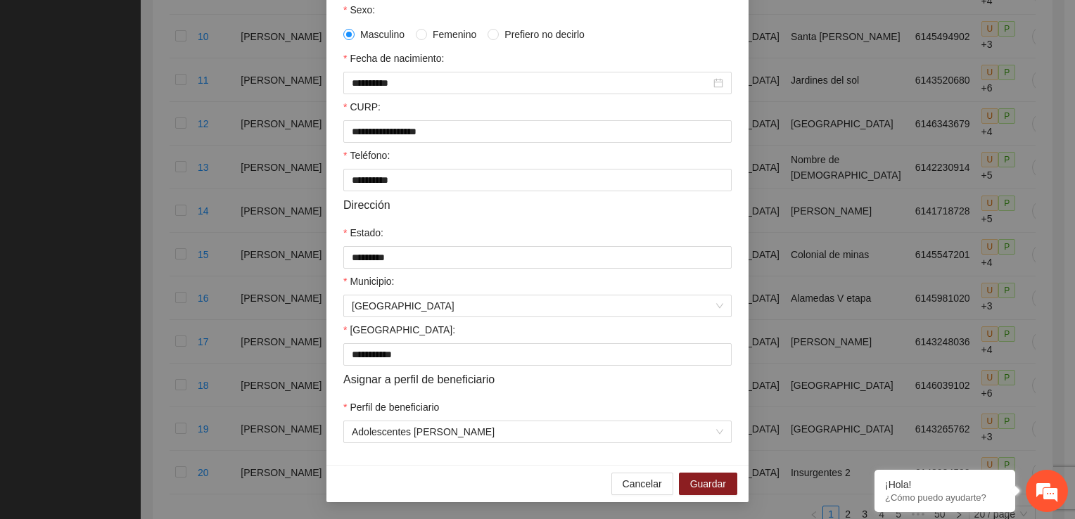
click at [827, 480] on div "**********" at bounding box center [537, 259] width 1075 height 519
click at [724, 485] on button "Guardar" at bounding box center [708, 484] width 58 height 23
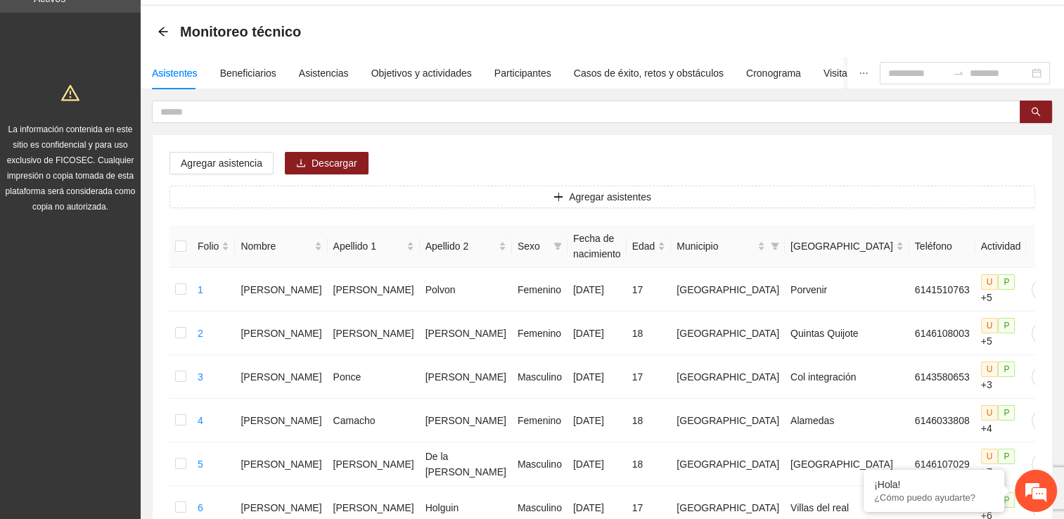
scroll to position [18, 0]
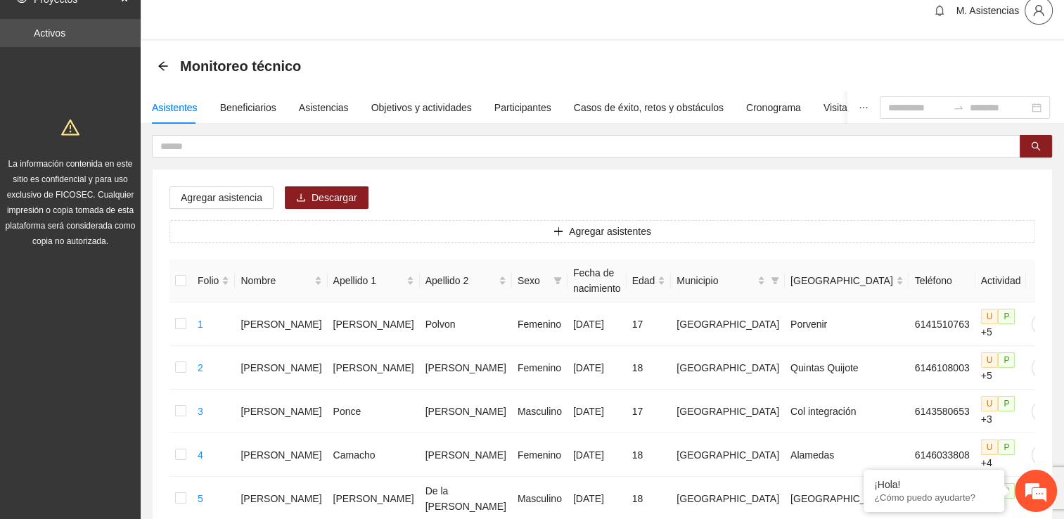
click at [1043, 4] on icon "user" at bounding box center [1038, 10] width 13 height 13
click at [987, 61] on span "Cerrar sesión" at bounding box center [1001, 63] width 89 height 15
